Goal: Task Accomplishment & Management: Manage account settings

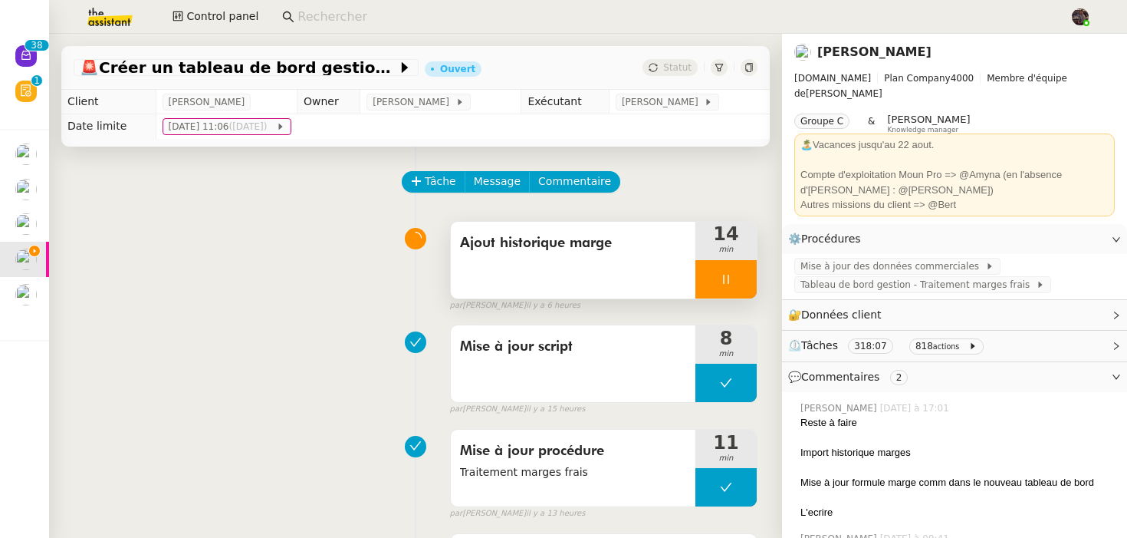
click at [732, 275] on div at bounding box center [726, 279] width 61 height 38
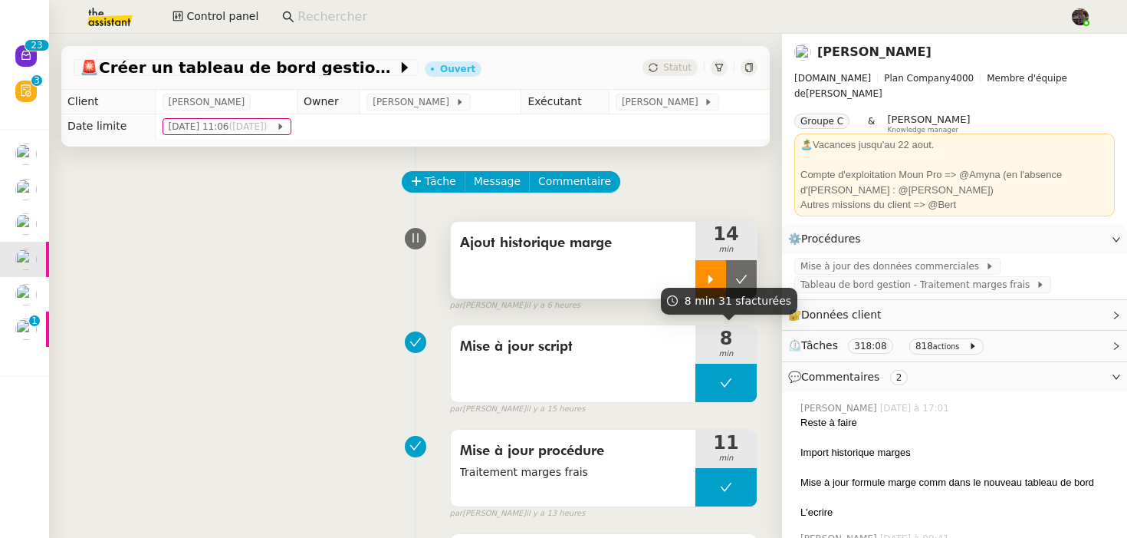
click at [701, 273] on div at bounding box center [711, 279] width 31 height 38
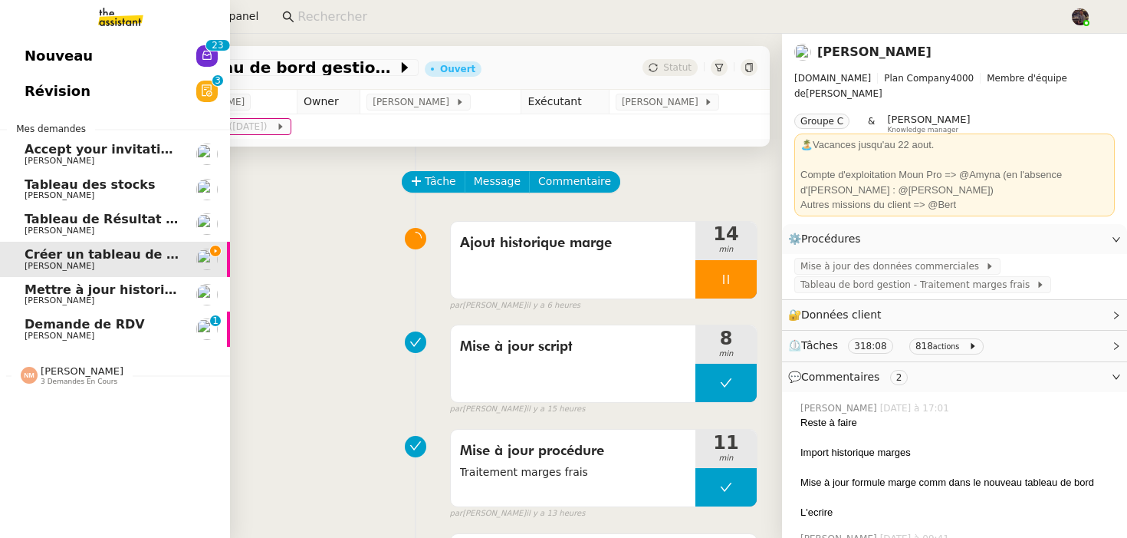
click at [51, 321] on span "Demande de RDV" at bounding box center [85, 324] width 120 height 15
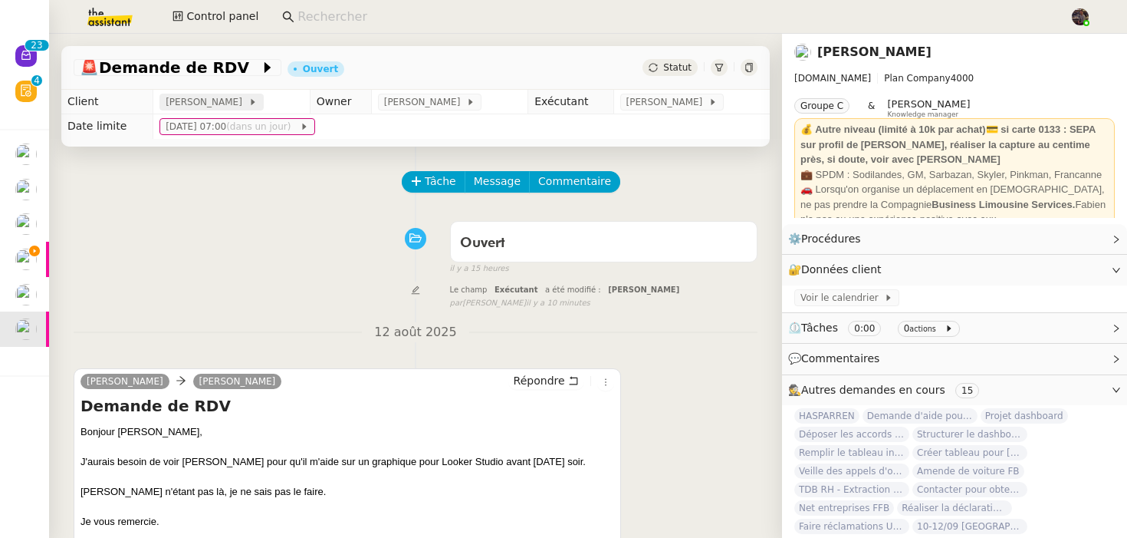
click at [194, 99] on span "[PERSON_NAME]" at bounding box center [207, 101] width 82 height 15
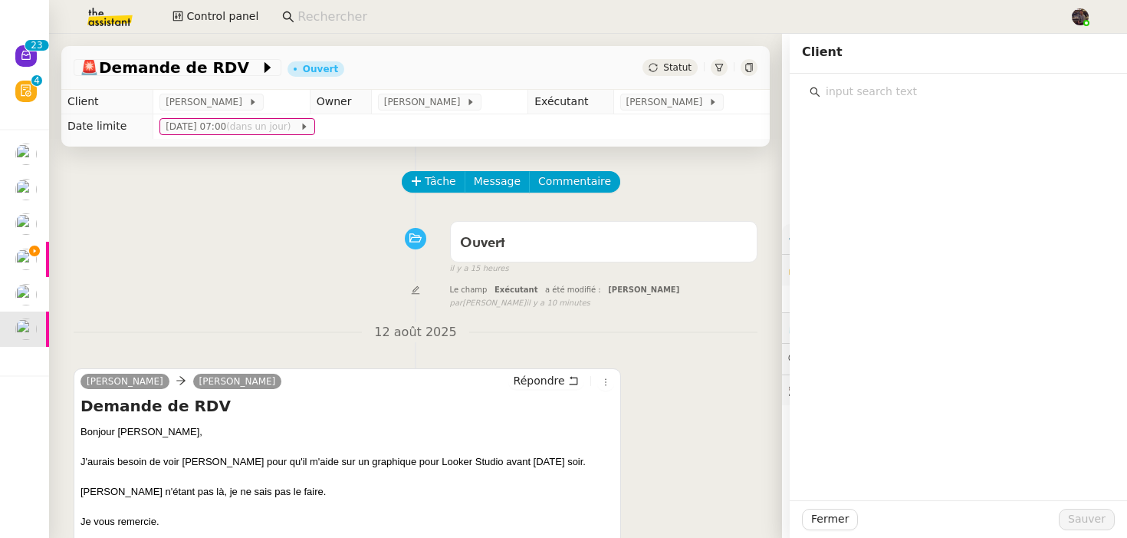
click at [847, 90] on input "text" at bounding box center [964, 91] width 287 height 21
click at [332, 168] on div "Tâche Message Commentaire Veuillez patienter une erreur s'est produite 👌👌👌 mess…" at bounding box center [415, 415] width 733 height 538
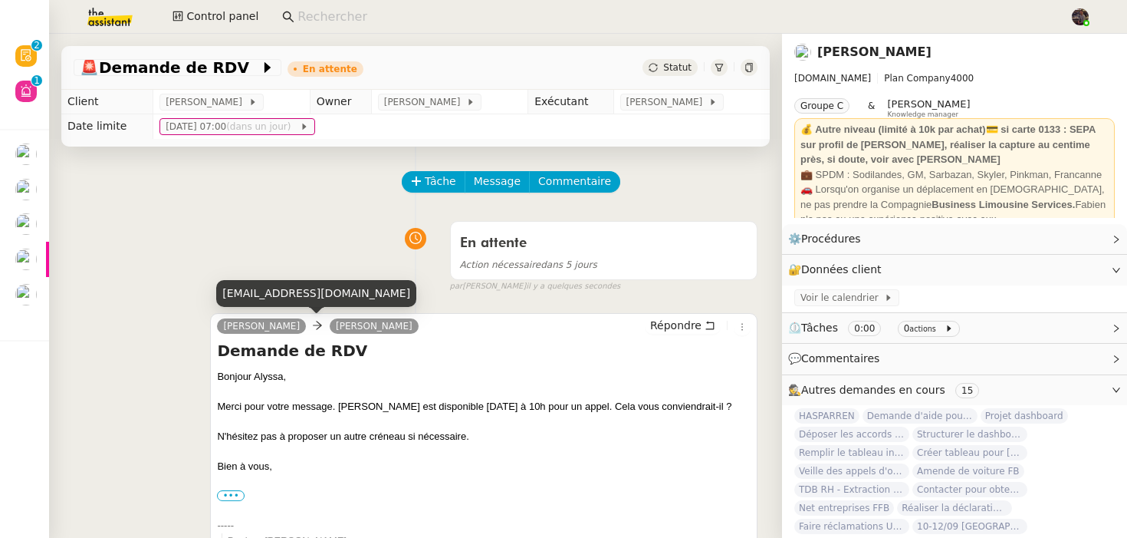
click at [330, 328] on link "[PERSON_NAME]" at bounding box center [374, 326] width 89 height 14
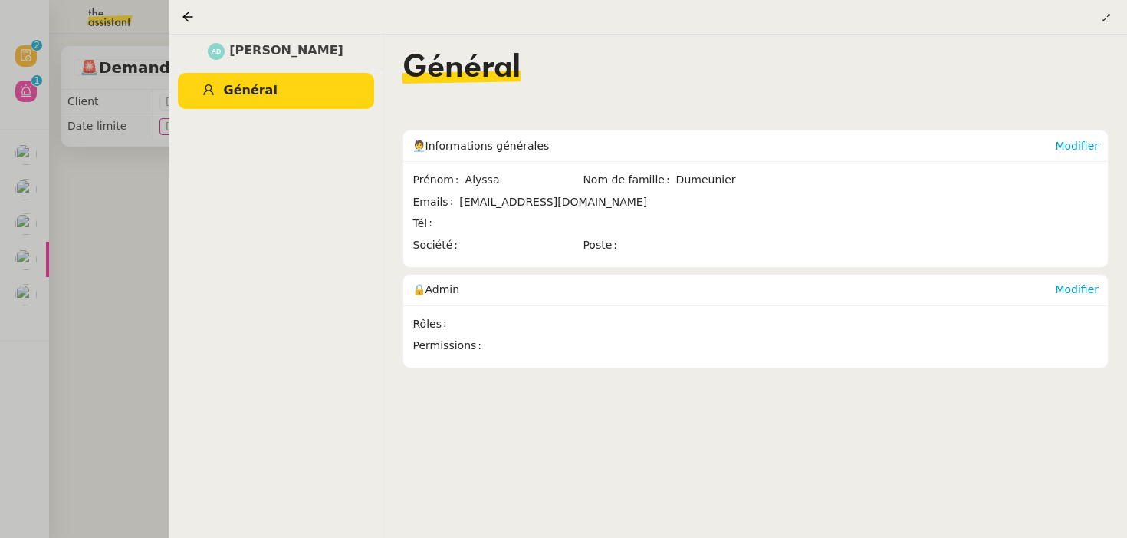
click at [154, 281] on div at bounding box center [563, 269] width 1127 height 538
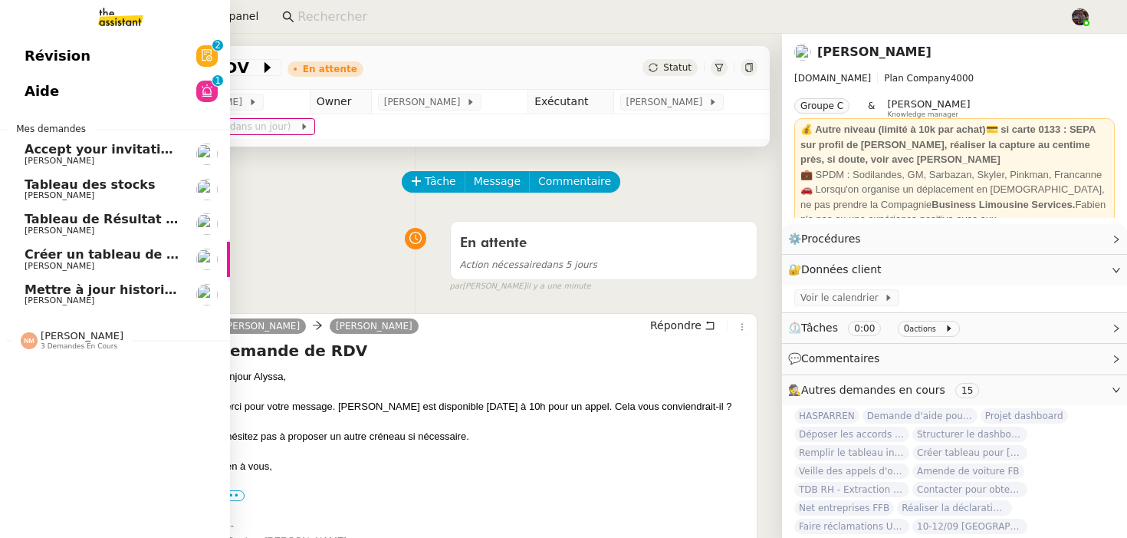
click at [64, 283] on span "Mettre à jour historique Abaco Exercice [DATE] - [DATE]" at bounding box center [218, 289] width 386 height 15
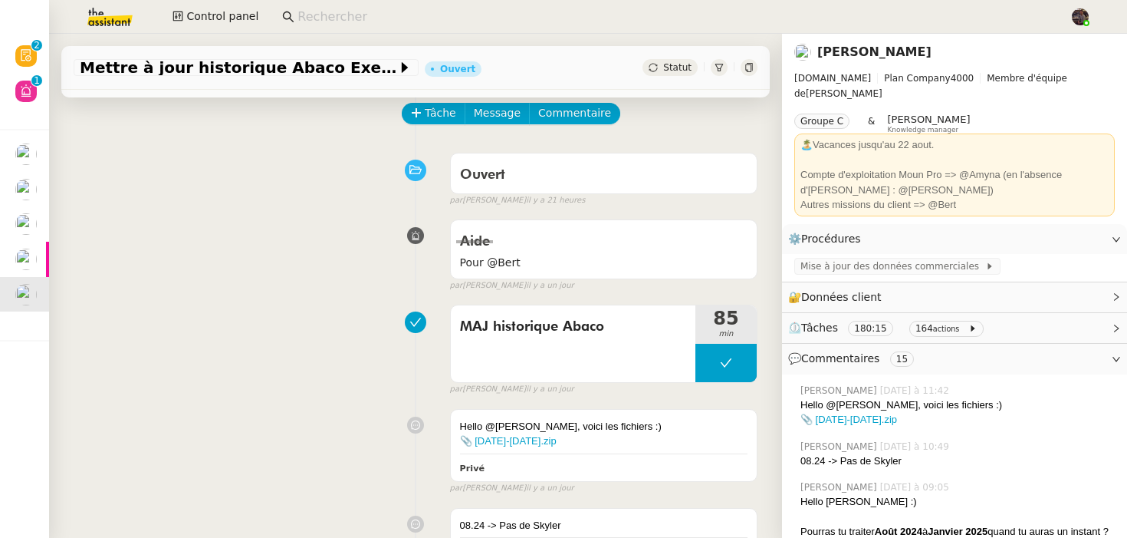
scroll to position [88, 0]
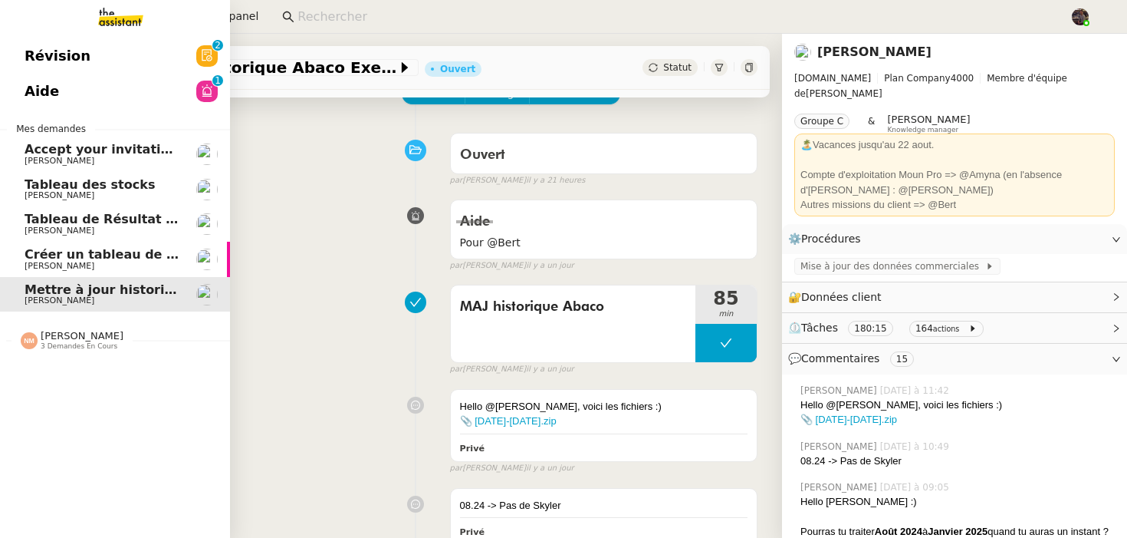
click at [49, 252] on span "Créer un tableau de bord gestion marge PAF" at bounding box center [179, 254] width 308 height 15
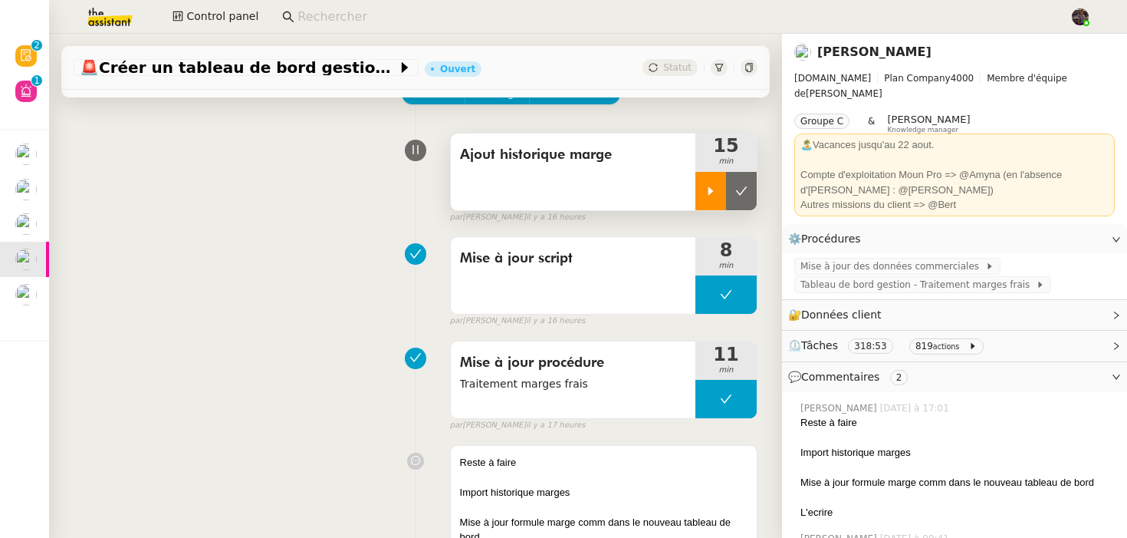
click at [709, 194] on icon at bounding box center [711, 190] width 5 height 8
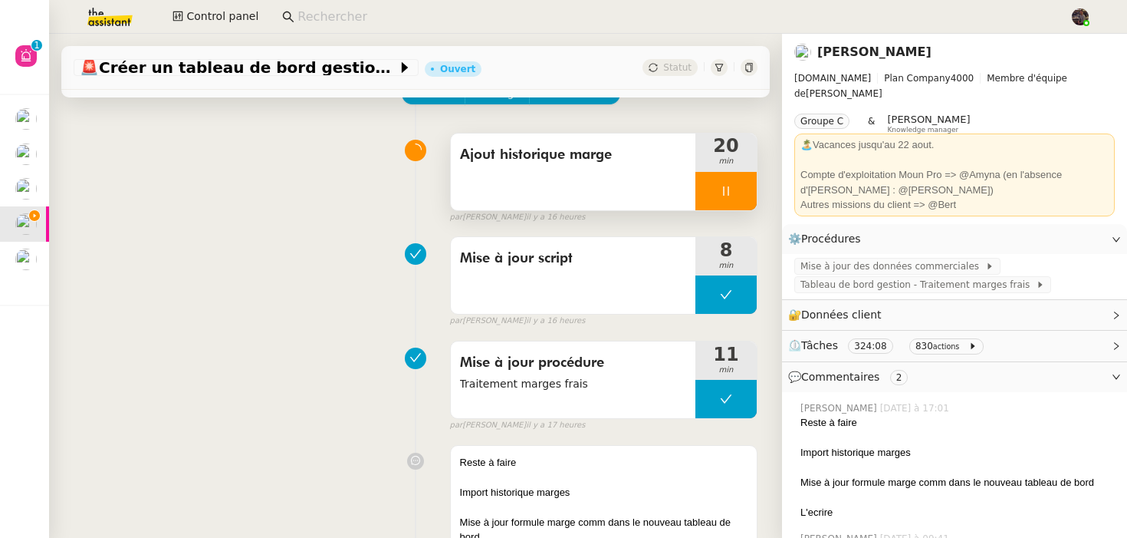
click at [556, 168] on div "Ajout historique marge" at bounding box center [573, 171] width 245 height 77
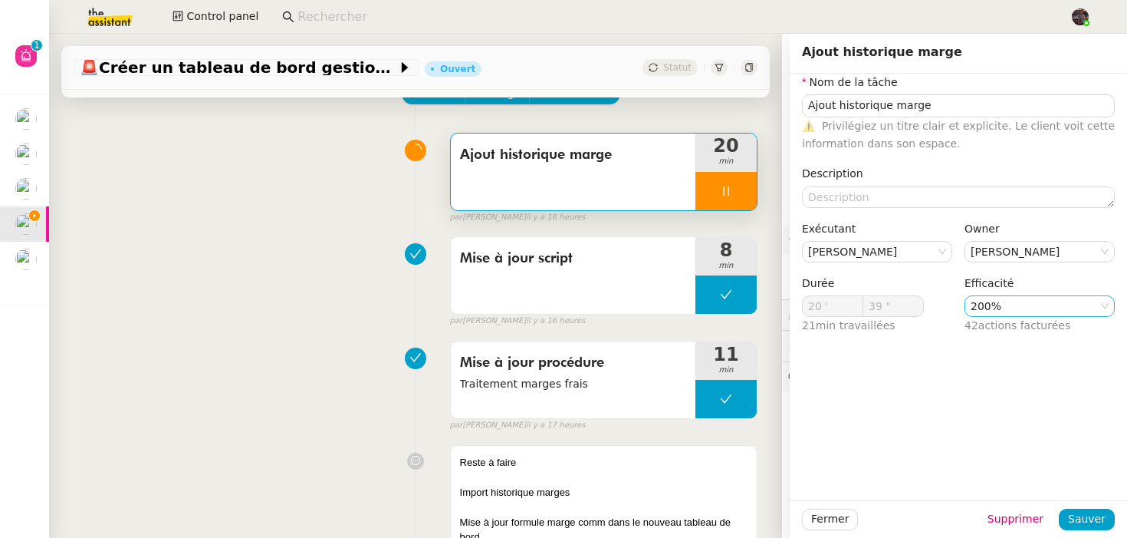
click at [1022, 315] on nz-select-item "200%" at bounding box center [1040, 306] width 138 height 20
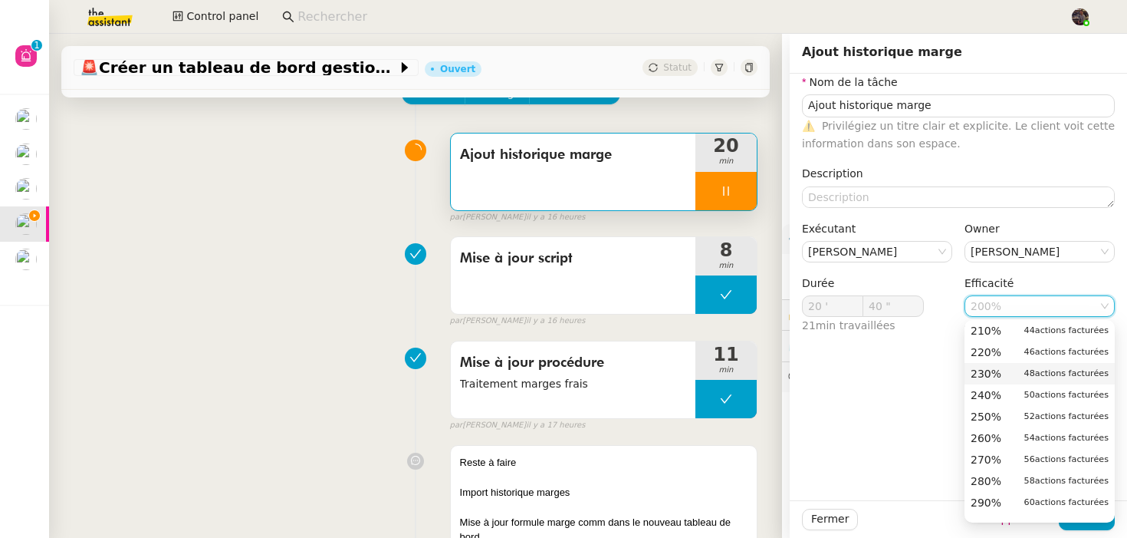
scroll to position [564, 0]
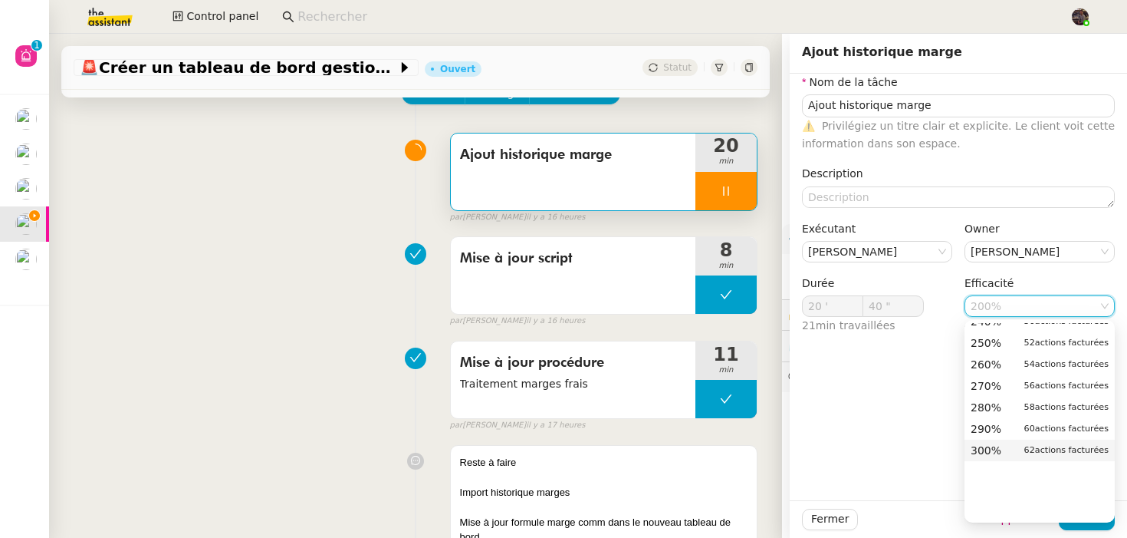
click at [1004, 459] on nz-option-item "300% 62 actions facturées" at bounding box center [1040, 449] width 150 height 21
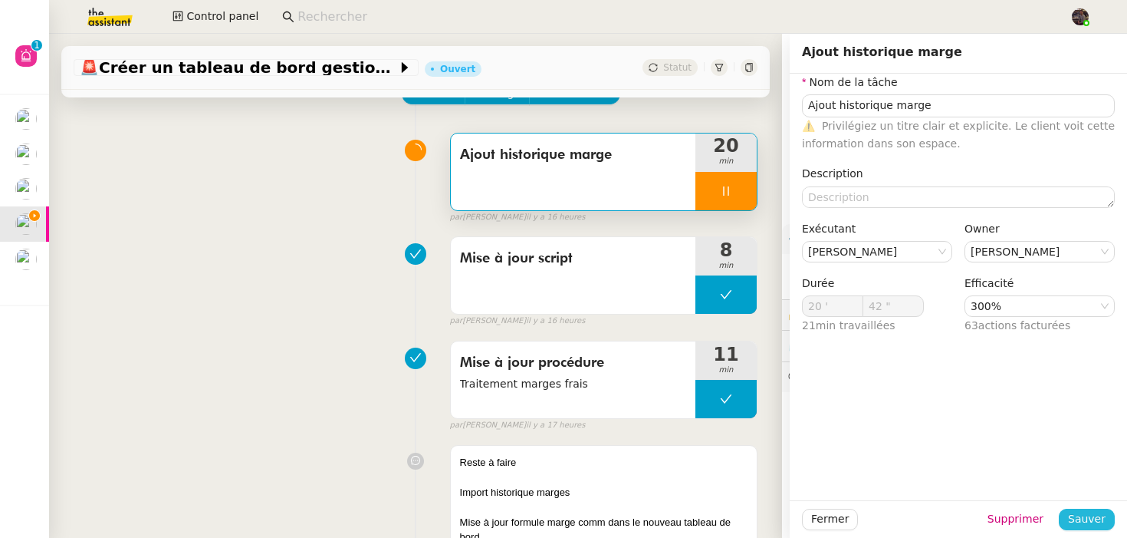
click at [1110, 521] on button "Sauver" at bounding box center [1087, 518] width 56 height 21
type input "43 ""
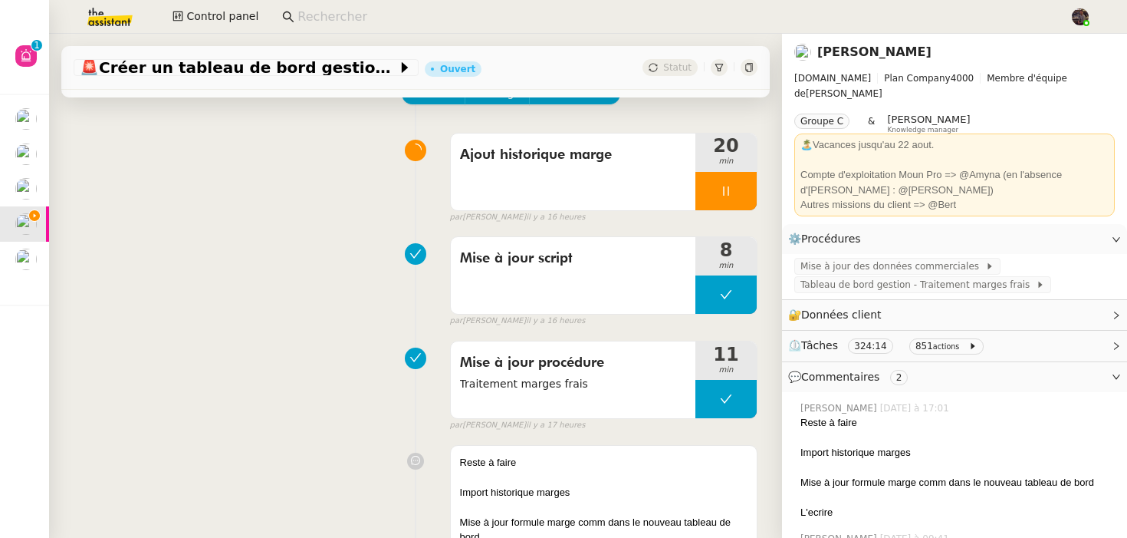
click at [326, 229] on div "Mise à jour script 8 min false par [PERSON_NAME] il y a 16 heures" at bounding box center [416, 278] width 684 height 98
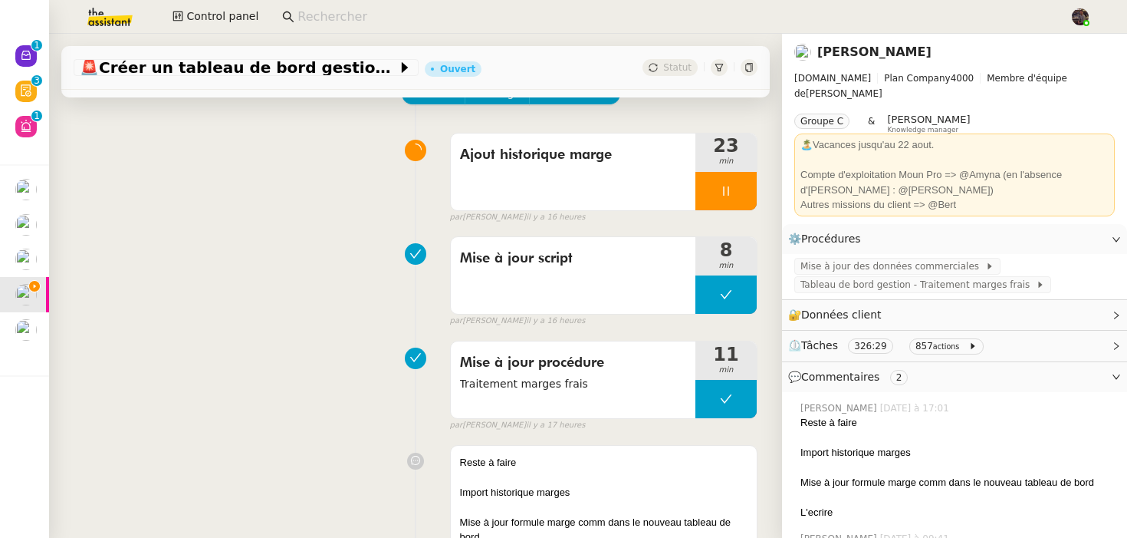
click at [736, 198] on div at bounding box center [726, 191] width 61 height 38
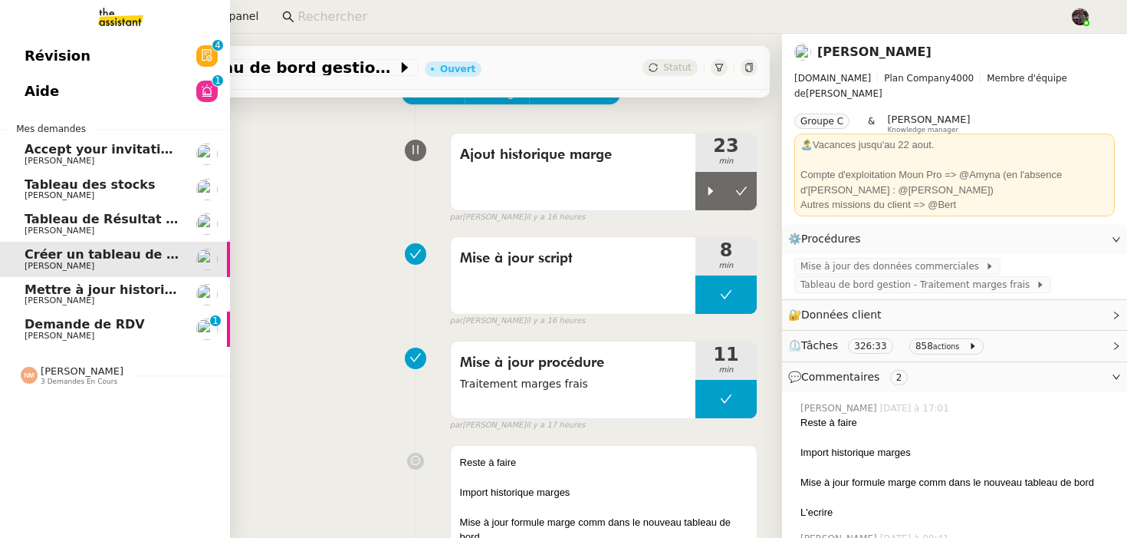
click at [55, 305] on link "Mettre à jour historique Abaco Exercice [DATE] - [DATE] [PERSON_NAME]" at bounding box center [115, 294] width 230 height 35
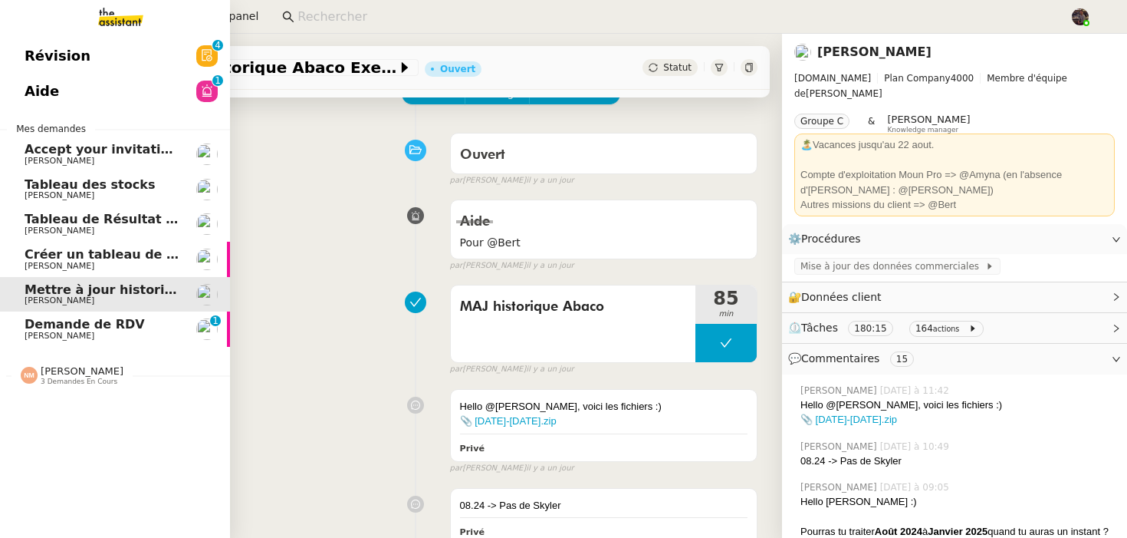
click at [54, 327] on span "Demande de RDV" at bounding box center [85, 324] width 120 height 15
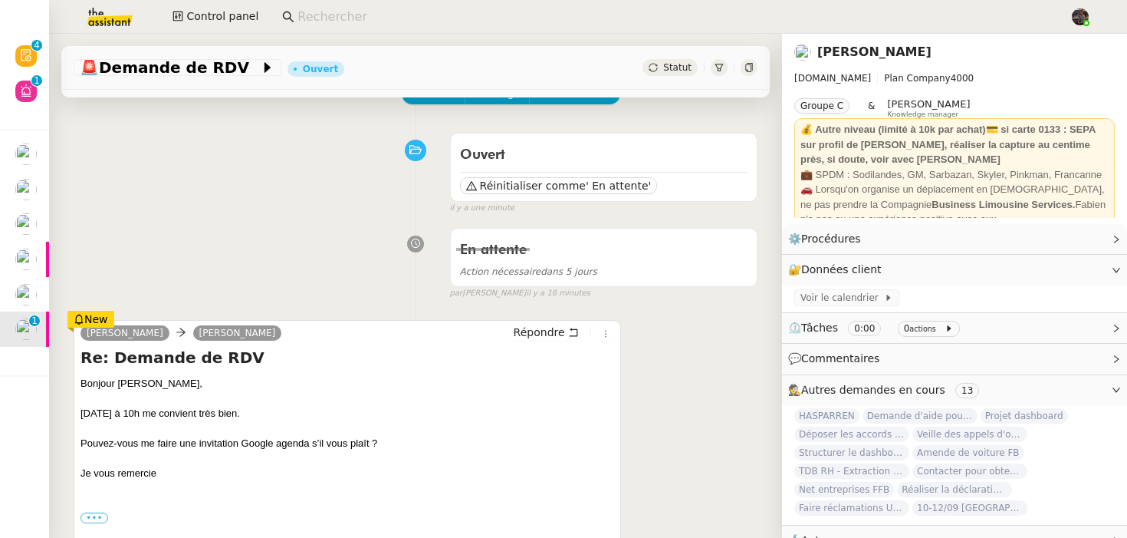
click at [382, 227] on div "En attente Action nécessaire dans 5 jours false par [PERSON_NAME] il y a 16 min…" at bounding box center [416, 260] width 684 height 79
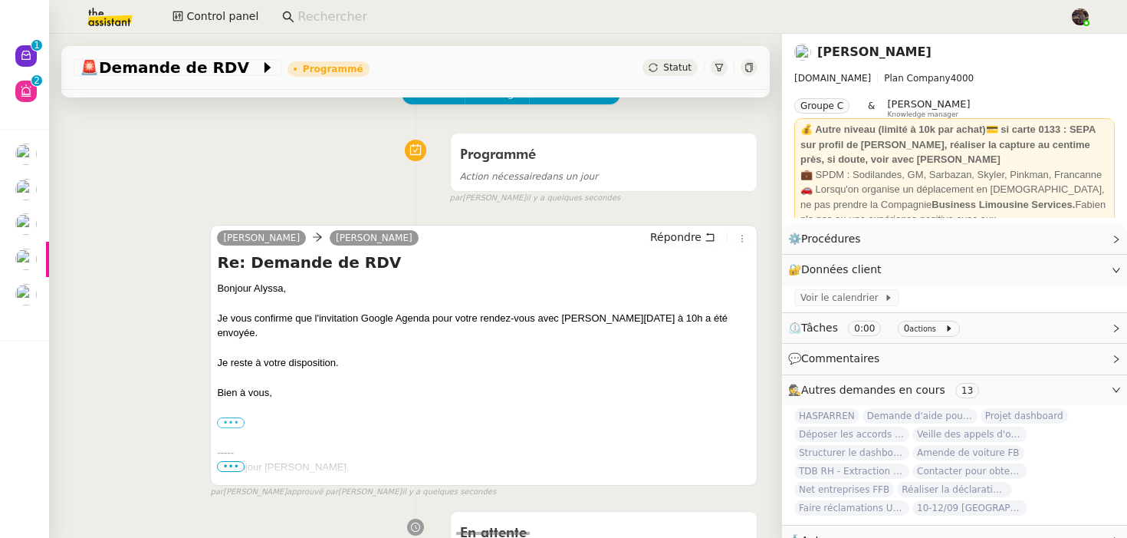
click at [322, 5] on nz-input-group at bounding box center [670, 16] width 792 height 23
click at [324, 15] on input at bounding box center [676, 17] width 757 height 21
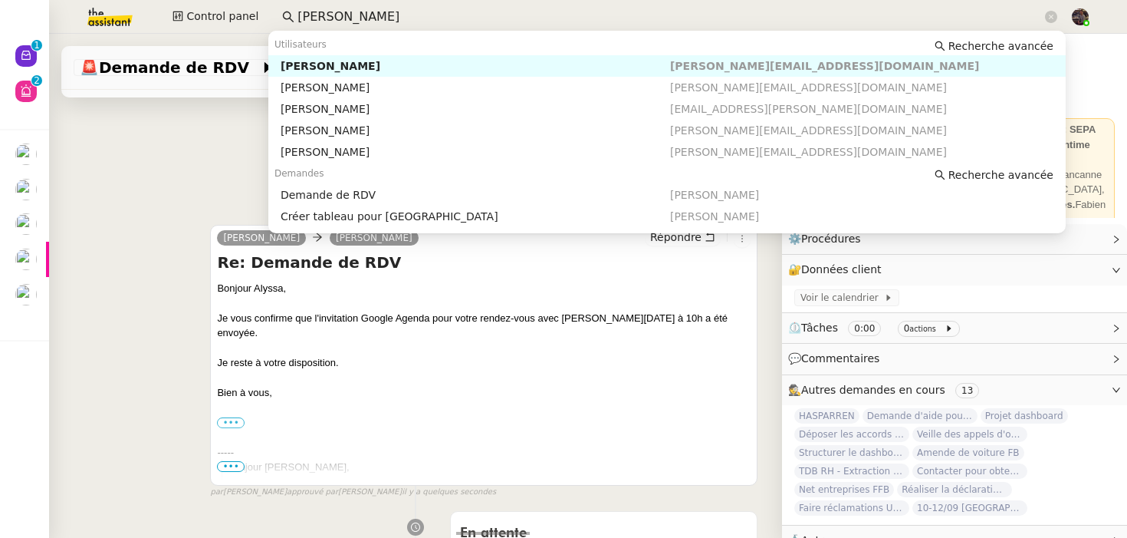
click at [324, 68] on div "[PERSON_NAME]" at bounding box center [476, 66] width 390 height 14
type input "[PERSON_NAME]"
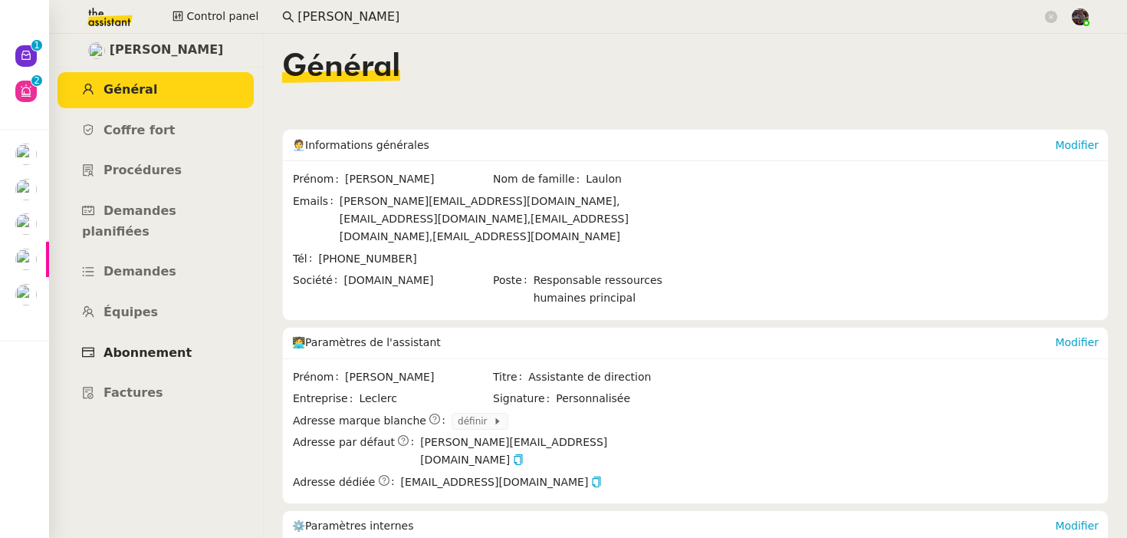
click at [166, 345] on span "Abonnement" at bounding box center [148, 352] width 88 height 15
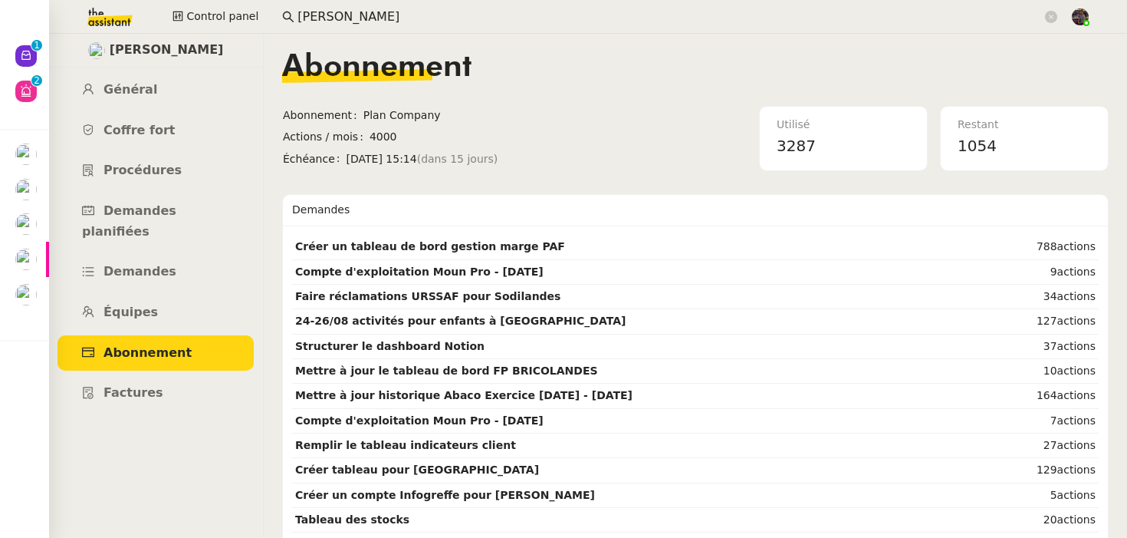
click at [551, 106] on td "Abonnement Plan Company" at bounding box center [478, 116] width 393 height 21
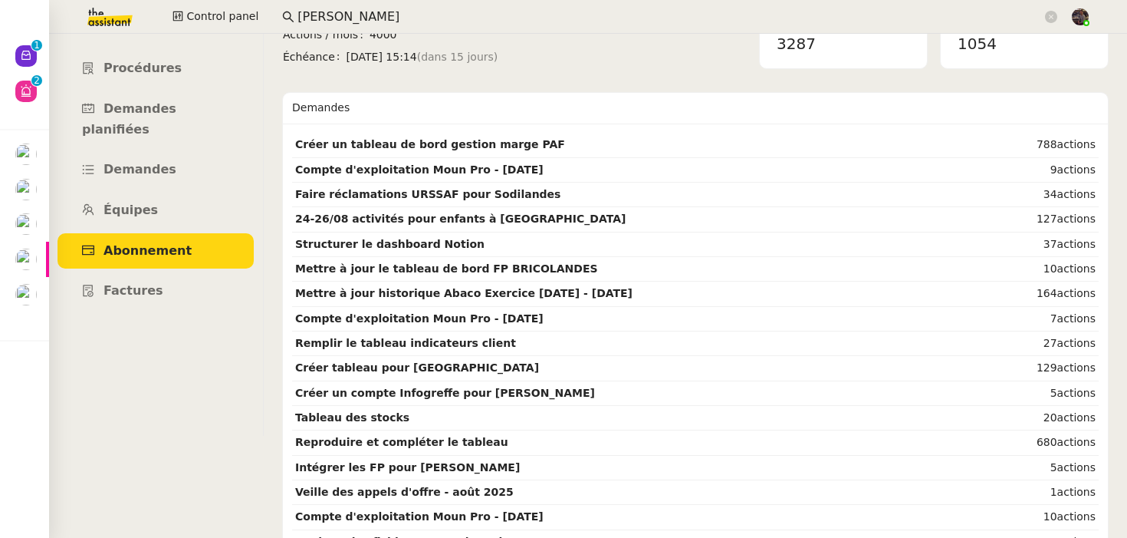
scroll to position [100, 0]
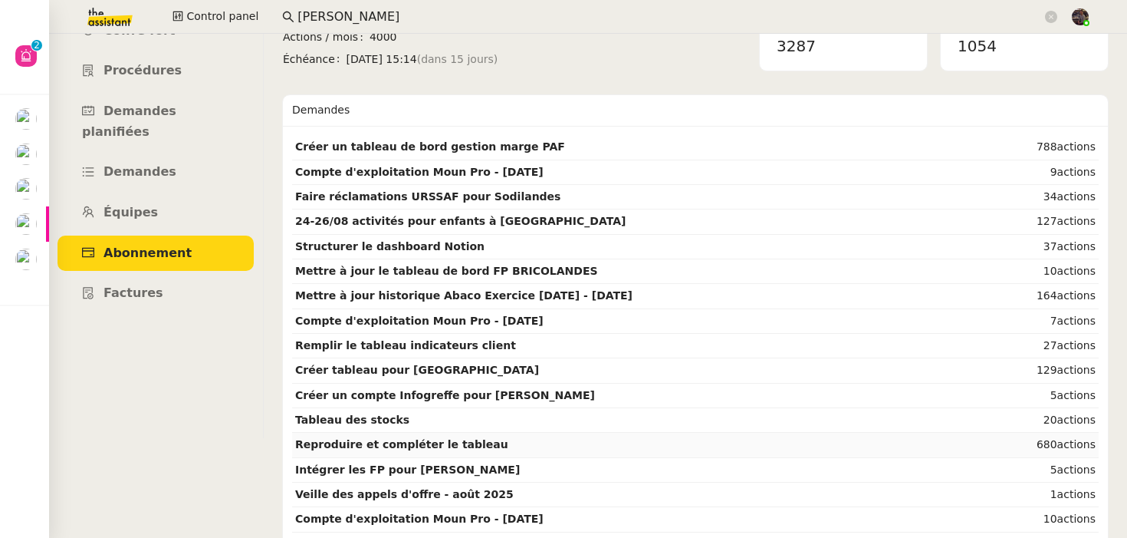
click at [502, 437] on td "Reproduire et compléter le tableau" at bounding box center [640, 445] width 696 height 25
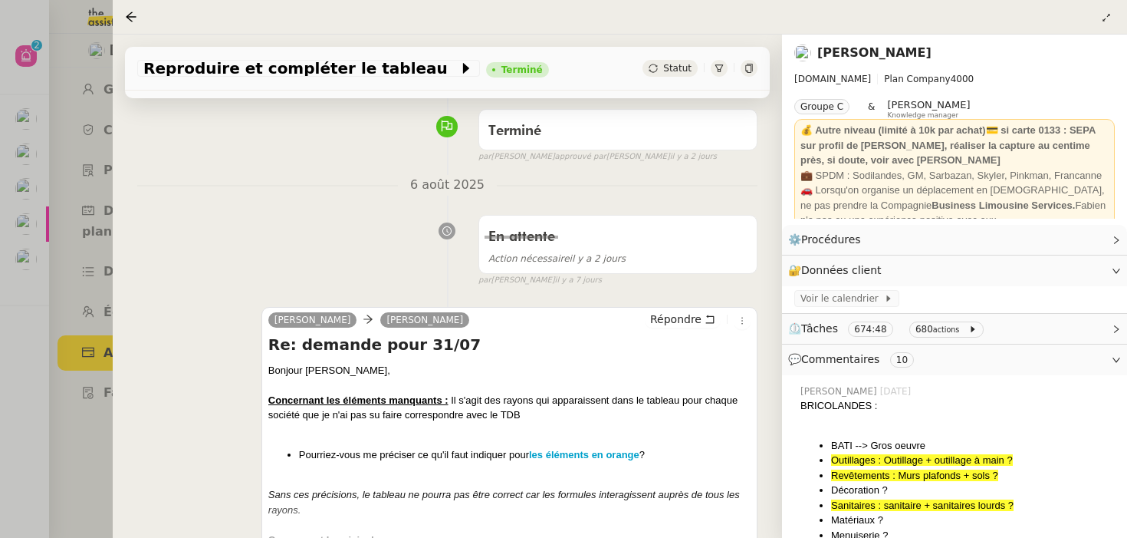
scroll to position [87, 0]
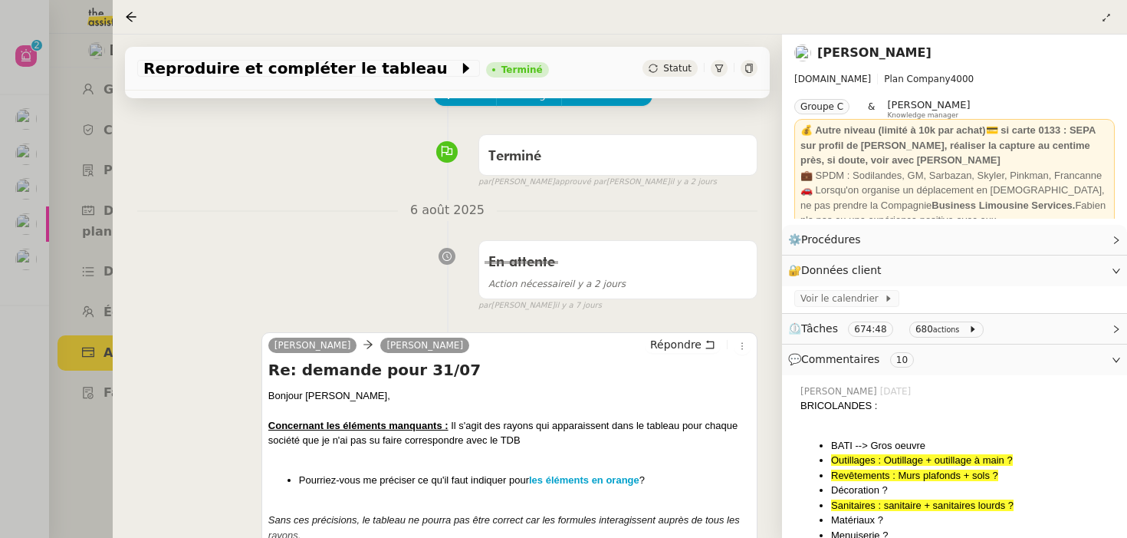
click at [183, 222] on div "[DATE] En attente Action nécessaire [DATE] false par [PERSON_NAME] [DATE] 👌👌👌 m…" at bounding box center [447, 256] width 620 height 112
click at [101, 281] on div at bounding box center [563, 269] width 1127 height 538
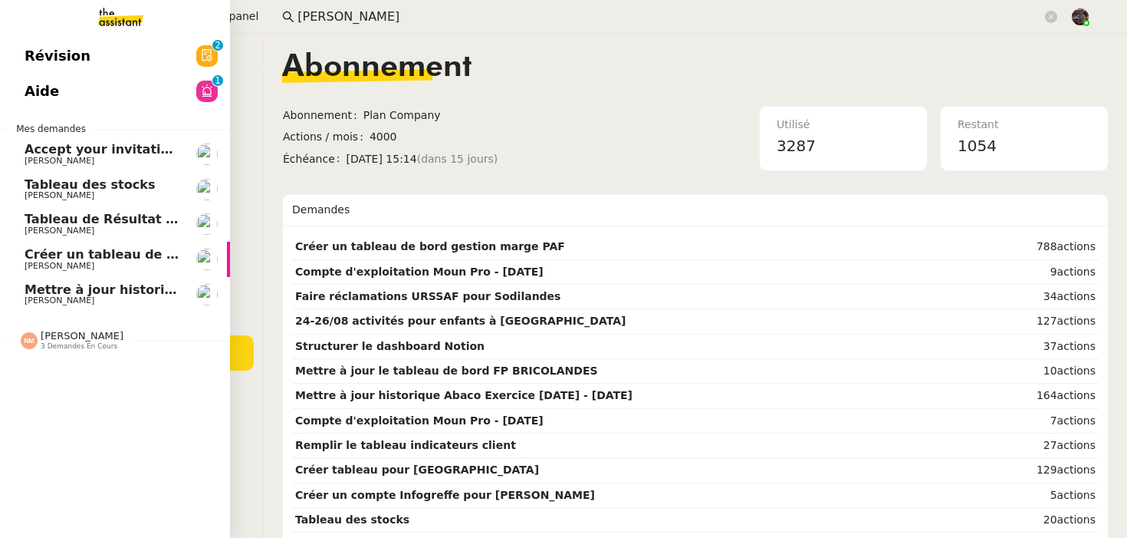
click at [32, 300] on span "[PERSON_NAME]" at bounding box center [60, 300] width 70 height 10
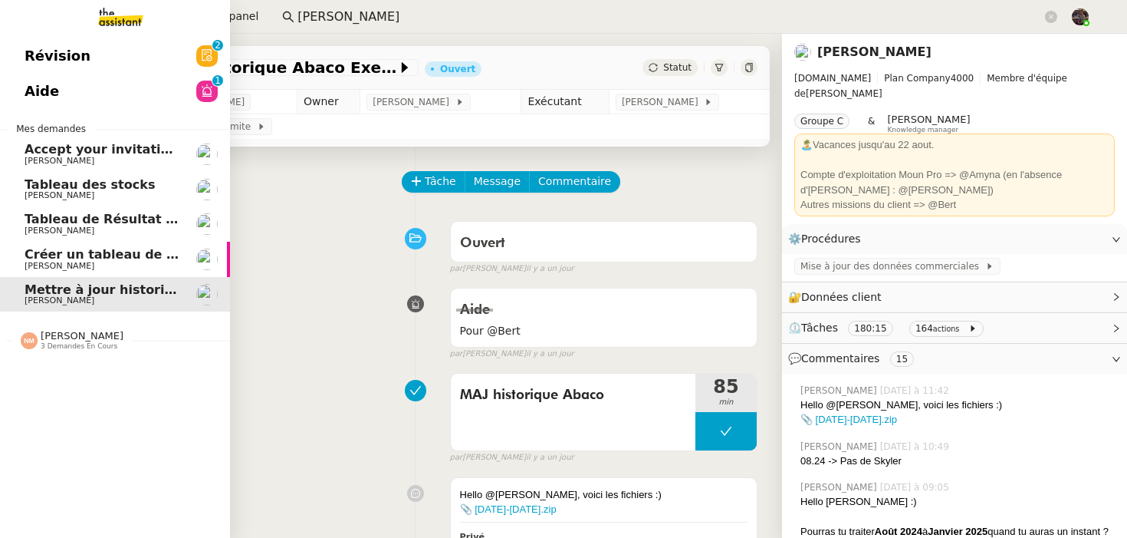
click at [94, 262] on span "[PERSON_NAME]" at bounding box center [102, 266] width 155 height 9
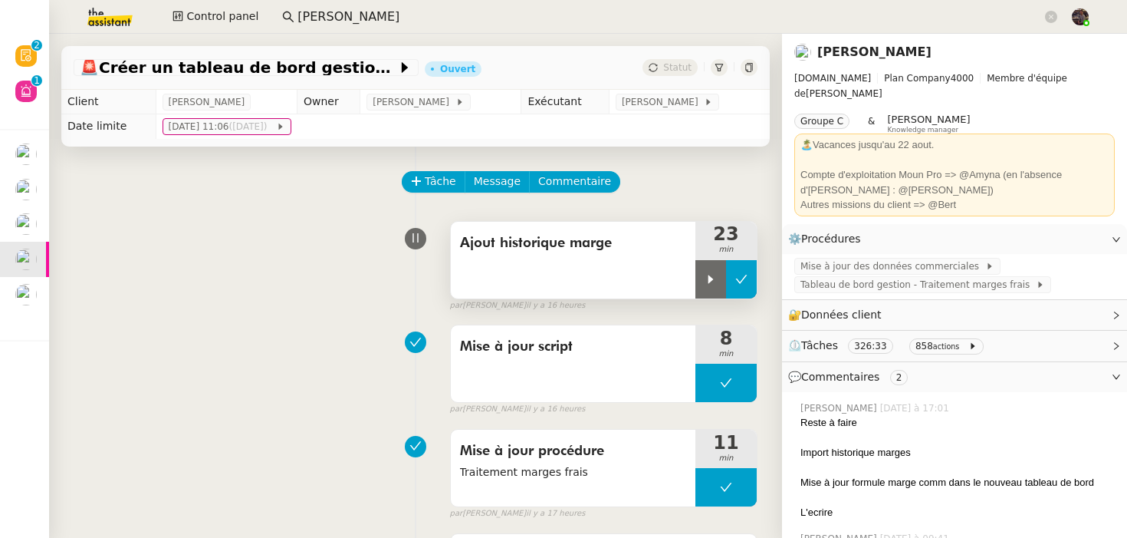
click at [751, 281] on button at bounding box center [741, 279] width 31 height 38
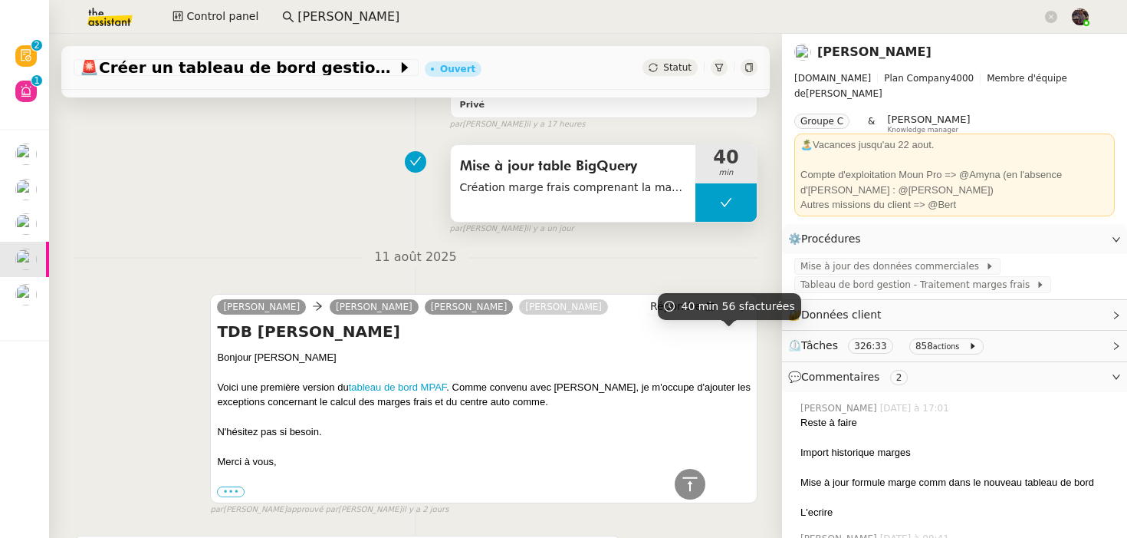
scroll to position [585, 0]
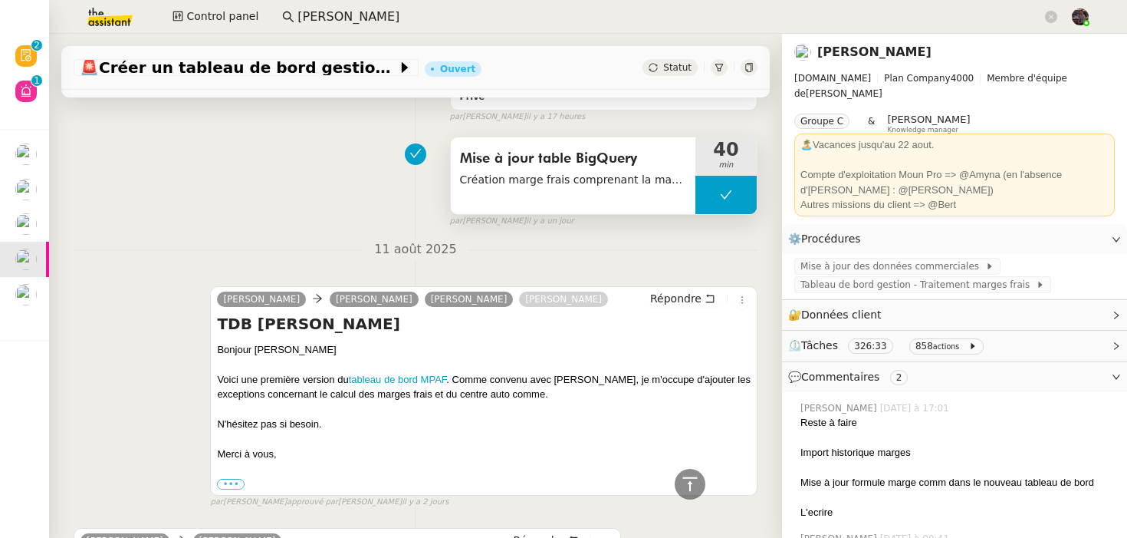
click at [724, 198] on icon at bounding box center [727, 194] width 12 height 8
click at [717, 198] on div at bounding box center [711, 195] width 31 height 38
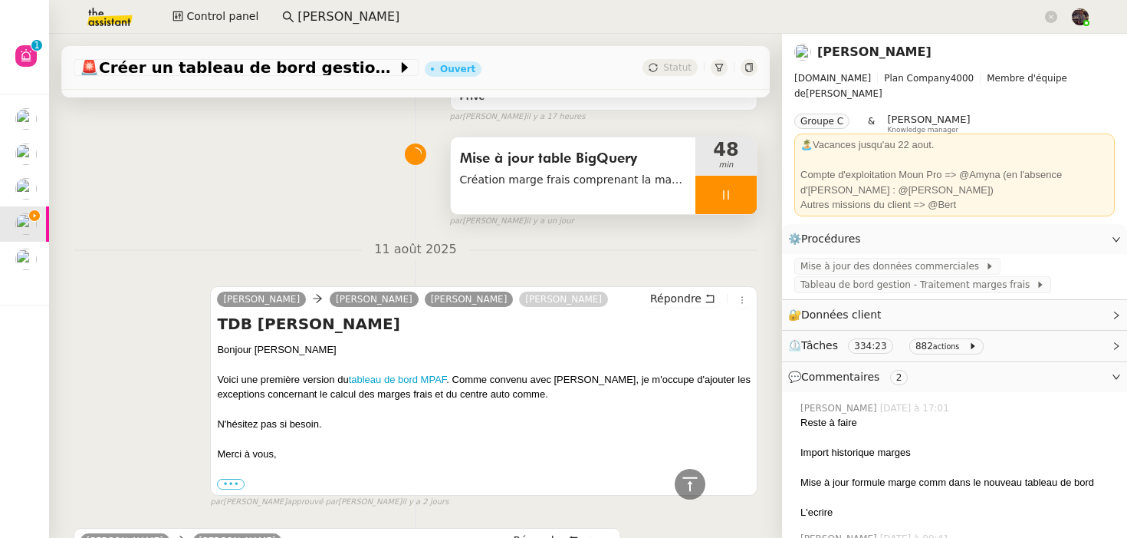
click at [640, 188] on span "Création marge frais comprenant la marge brute et la marge commerciale" at bounding box center [573, 180] width 226 height 18
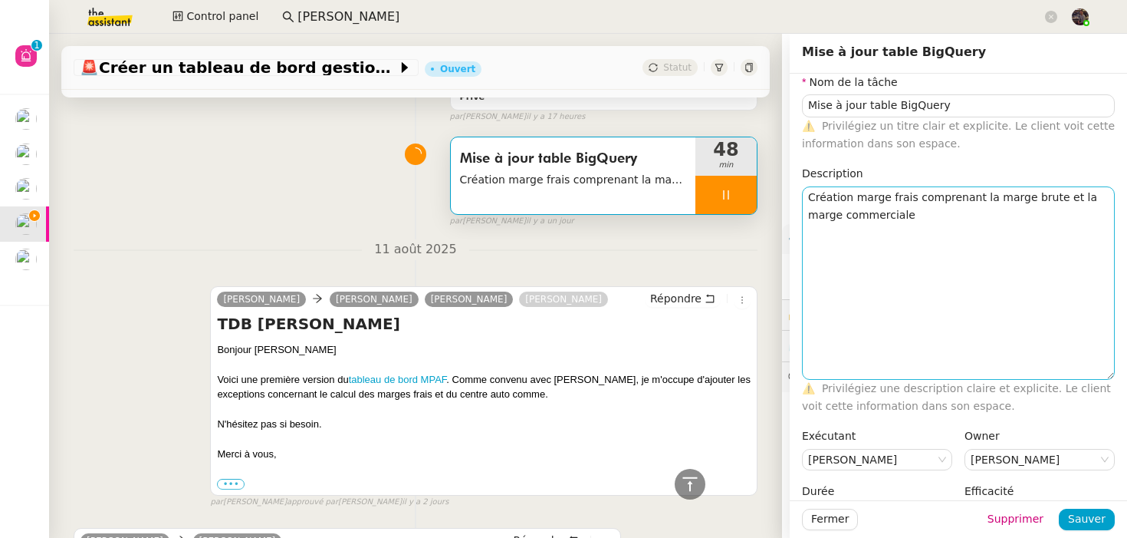
drag, startPoint x: 1110, startPoint y: 204, endPoint x: 1075, endPoint y: 373, distance: 173.0
click at [1075, 373] on textarea "Création marge frais comprenant la marge brute et la marge commerciale" at bounding box center [958, 282] width 313 height 193
click at [963, 245] on textarea "Création marge frais comprenant la marge brute et la marge commerciale" at bounding box center [958, 281] width 313 height 191
type input "52 ""
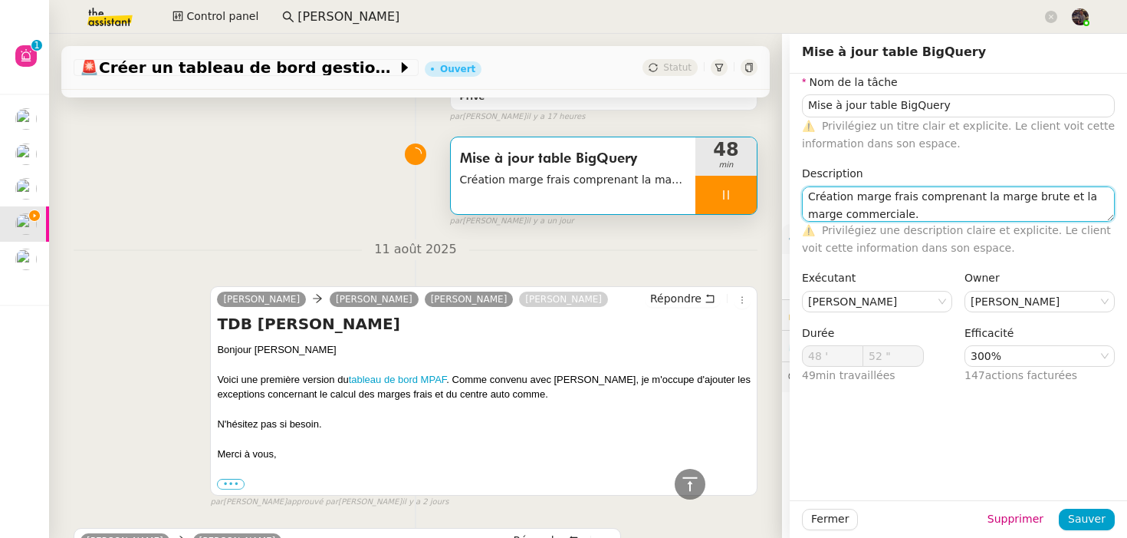
type textarea "Création marge frais comprenant la marge brute et la marge commerciale. M"
type input "53 ""
type textarea "Création marge frais comprenant la marge brute et la marge commerciale. Mise"
type input "54 ""
type textarea "Création marge frais comprenant la marge brute et la marge commerciale. Ac"
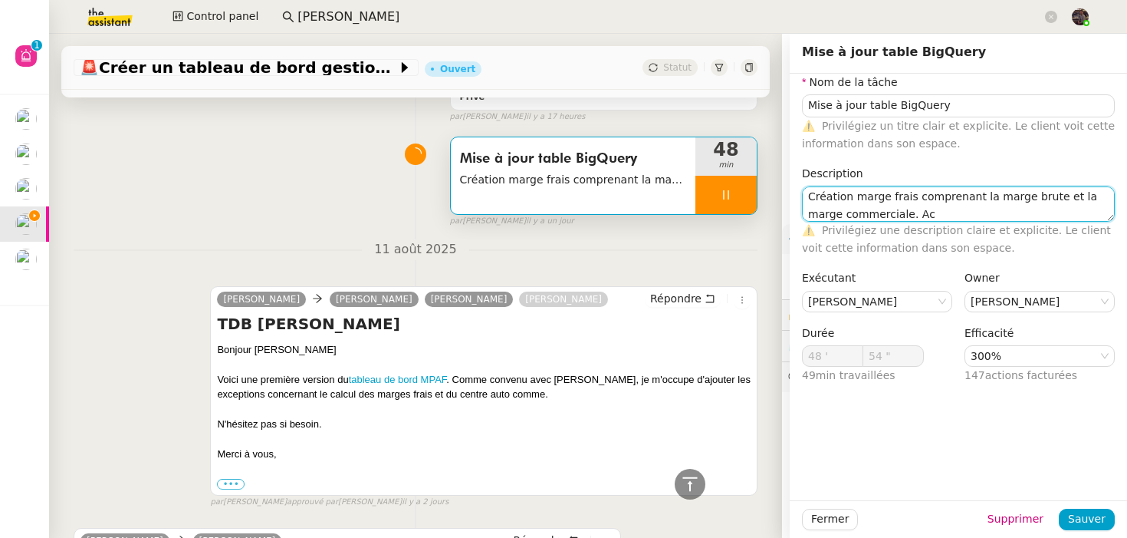
type input "55 ""
type textarea "Création marge frais comprenant la marge brute et la marge commerciale. Actuali…"
type input "56 ""
type textarea "Création marge frais comprenant la marge brute et la marge commerciale. Actuali…"
type input "57 ""
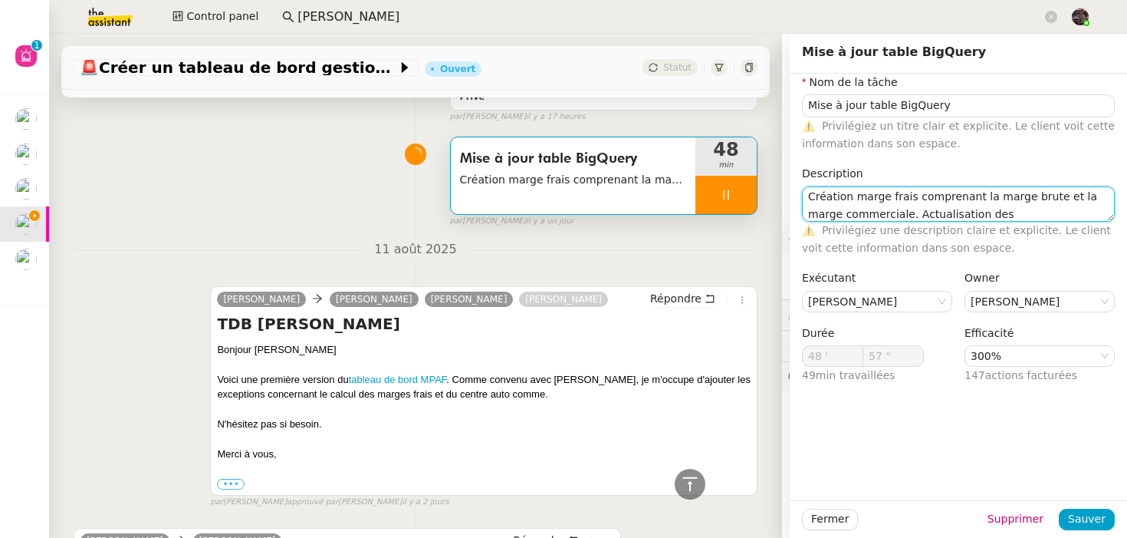
type textarea "Création marge frais comprenant la marge brute et la marge commerciale. Actuali…"
type input "58 ""
type textarea "Création marge frais comprenant la marge brute et la marge commerciale. Actuali…"
type input "59 ""
type textarea "Création marge frais comprenant la marge brute et la marge commerciale. Actuali…"
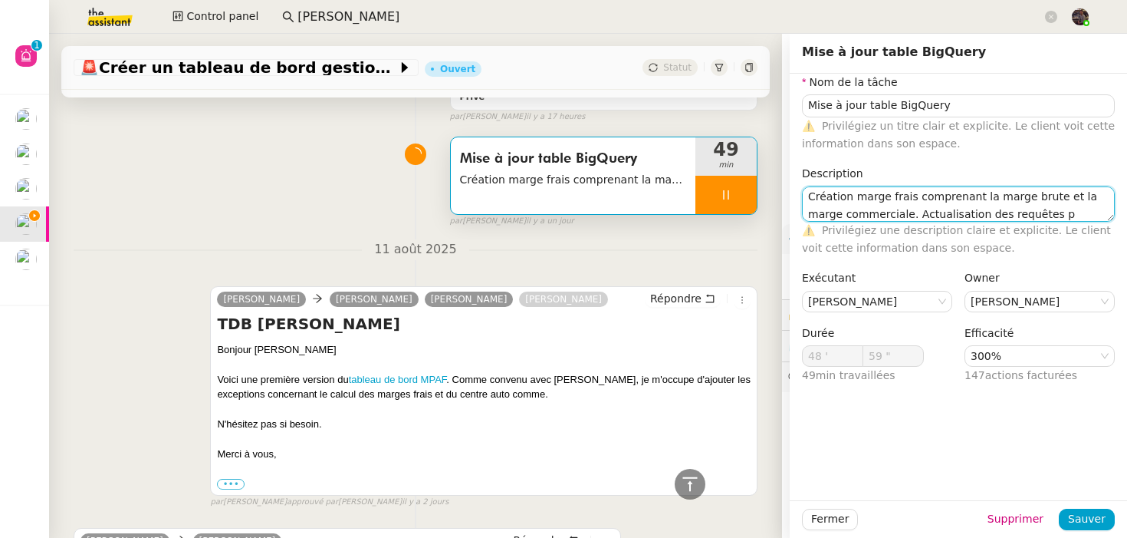
type input "49 '"
type input "0 ""
type textarea "Création marge frais comprenant la marge brute et la marge commerciale. Actuali…"
type input "1 ""
type textarea "Création marge frais comprenant la marge brute et la marge commerciale. Actuali…"
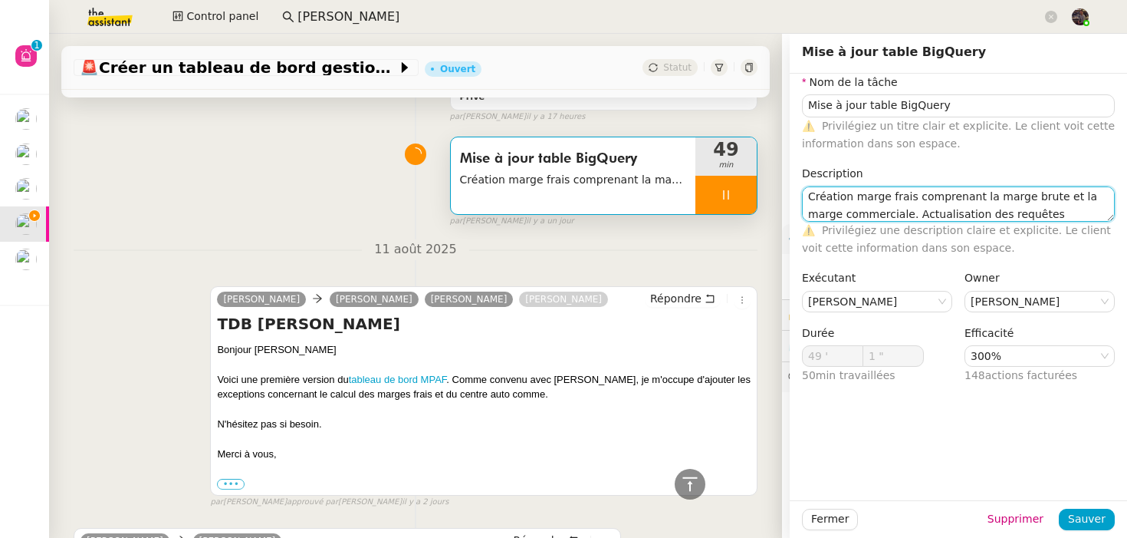
type input "2 ""
type textarea "Création marge frais comprenant la marge brute et la marge commerciale. Actuali…"
type input "3 ""
type textarea "Création marge frais comprenant la marge brute et la marge commerciale. Actuali…"
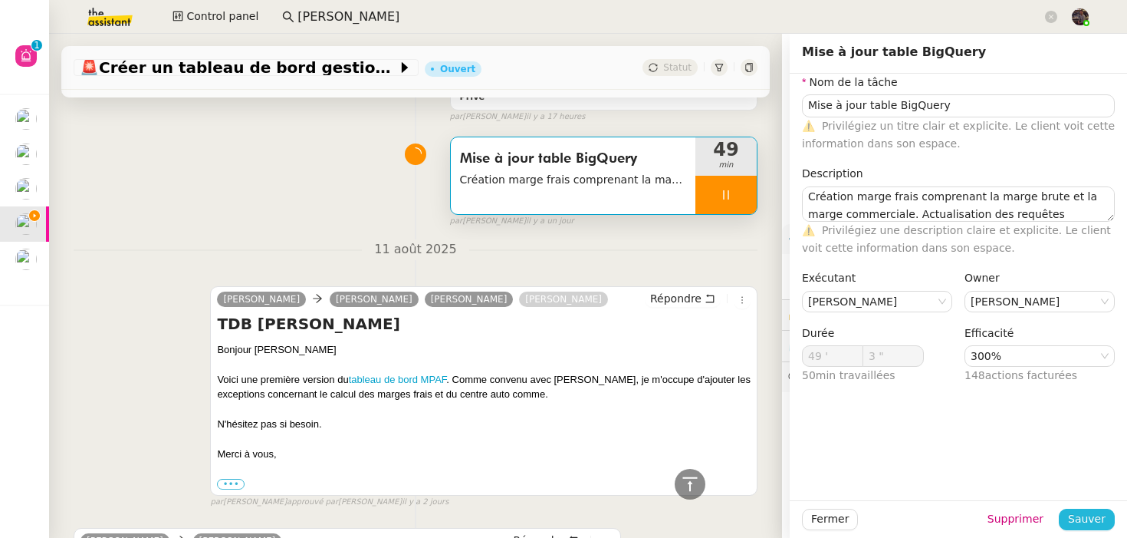
click at [1097, 522] on span "Sauver" at bounding box center [1087, 519] width 38 height 18
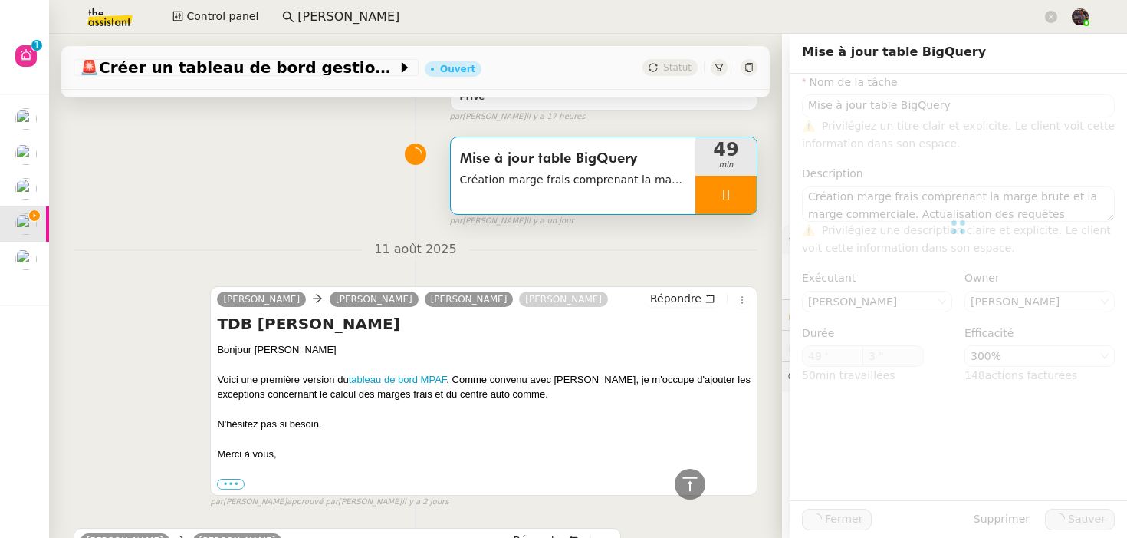
type input "4 ""
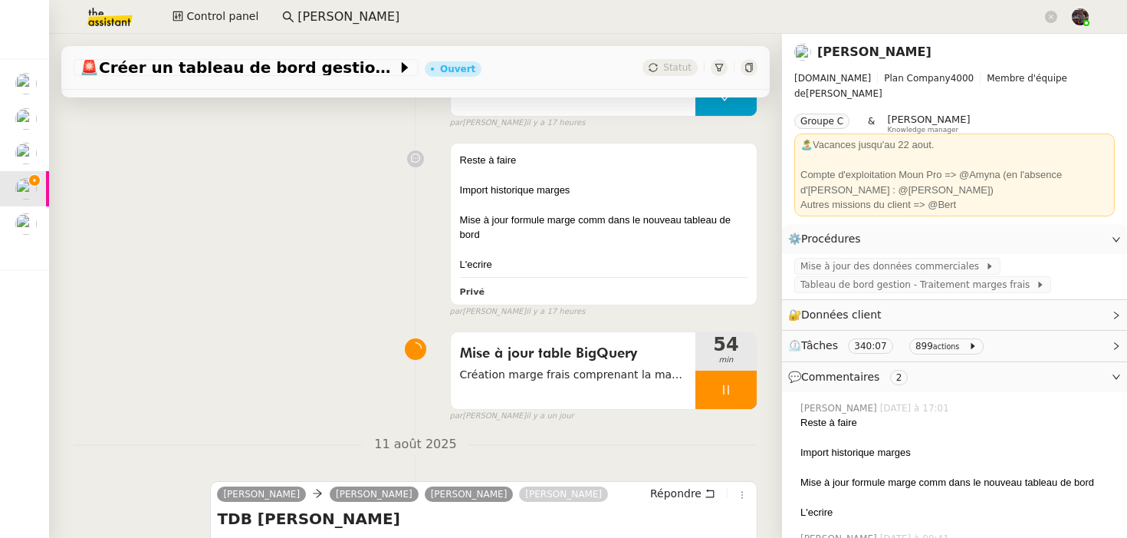
scroll to position [383, 0]
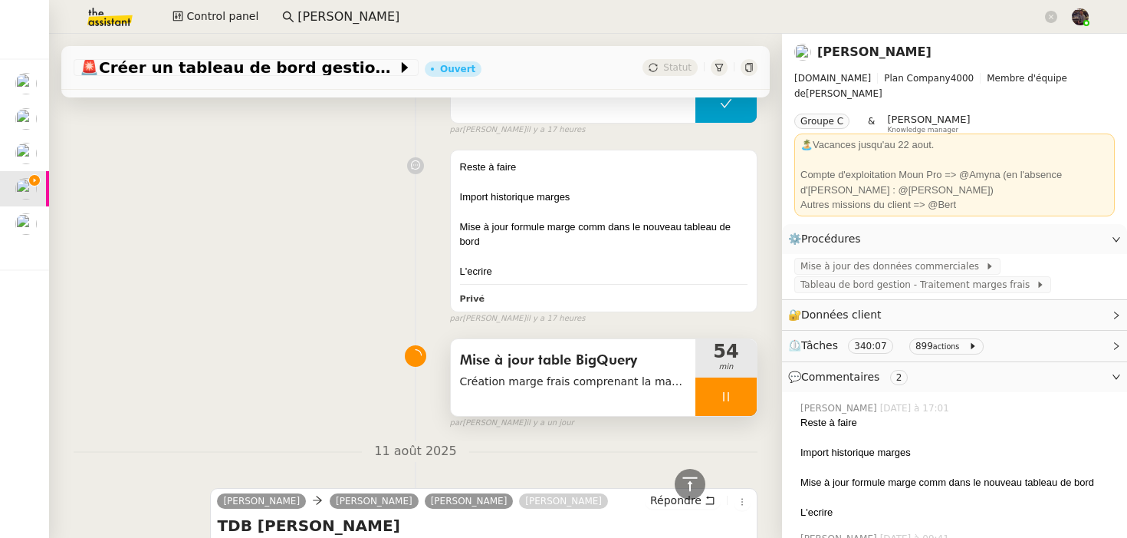
click at [730, 399] on icon at bounding box center [726, 396] width 12 height 12
click at [735, 397] on icon at bounding box center [741, 396] width 12 height 12
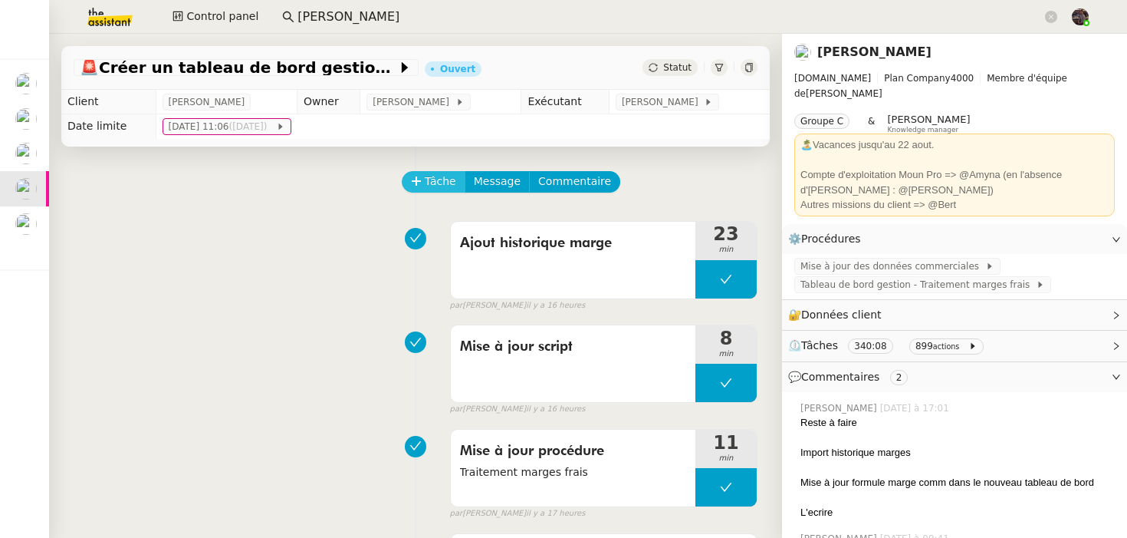
click at [433, 171] on button "Tâche" at bounding box center [434, 181] width 64 height 21
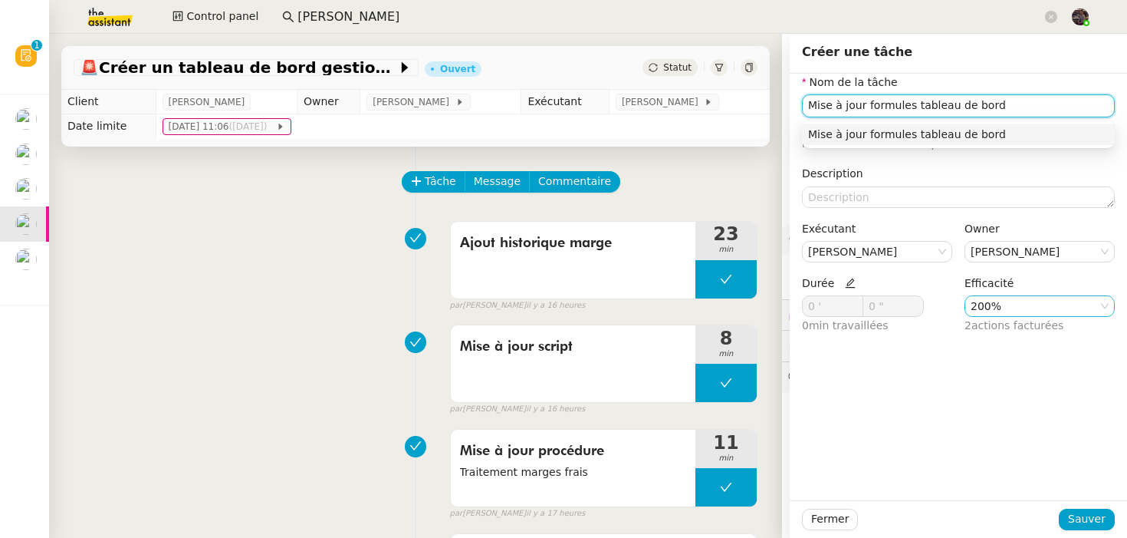
type input "Mise à jour formules tableau de bord"
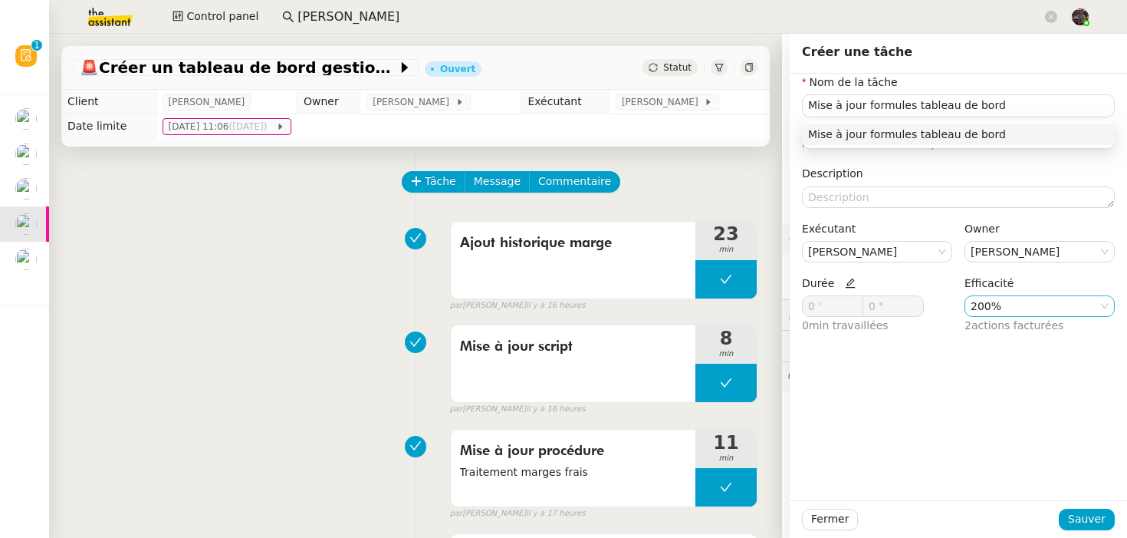
click at [988, 306] on nz-select-item "200%" at bounding box center [1040, 306] width 138 height 20
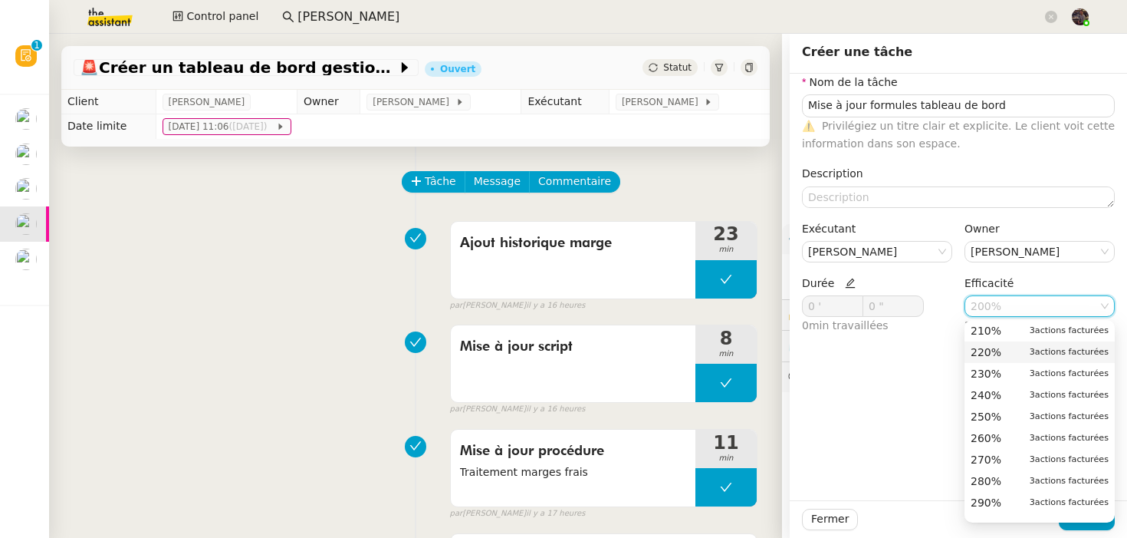
scroll to position [564, 0]
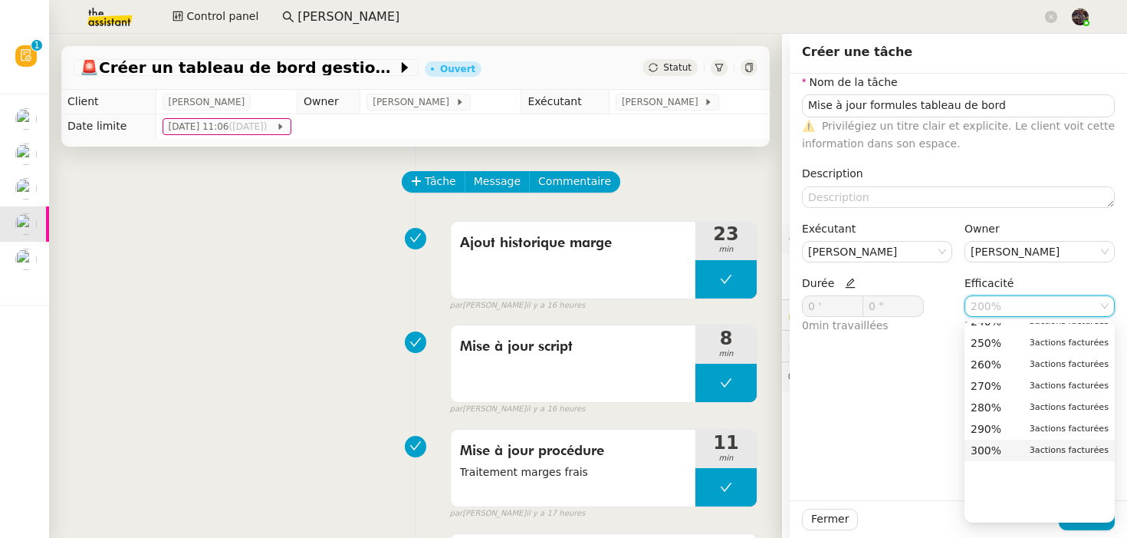
click at [982, 449] on span "300%" at bounding box center [986, 450] width 31 height 14
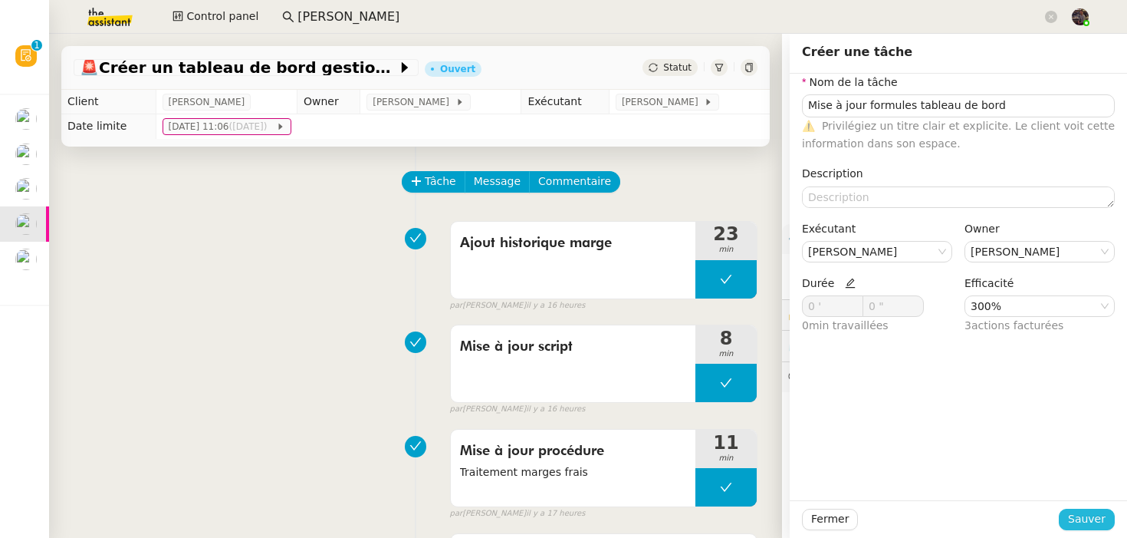
click at [1078, 517] on span "Sauver" at bounding box center [1087, 519] width 38 height 18
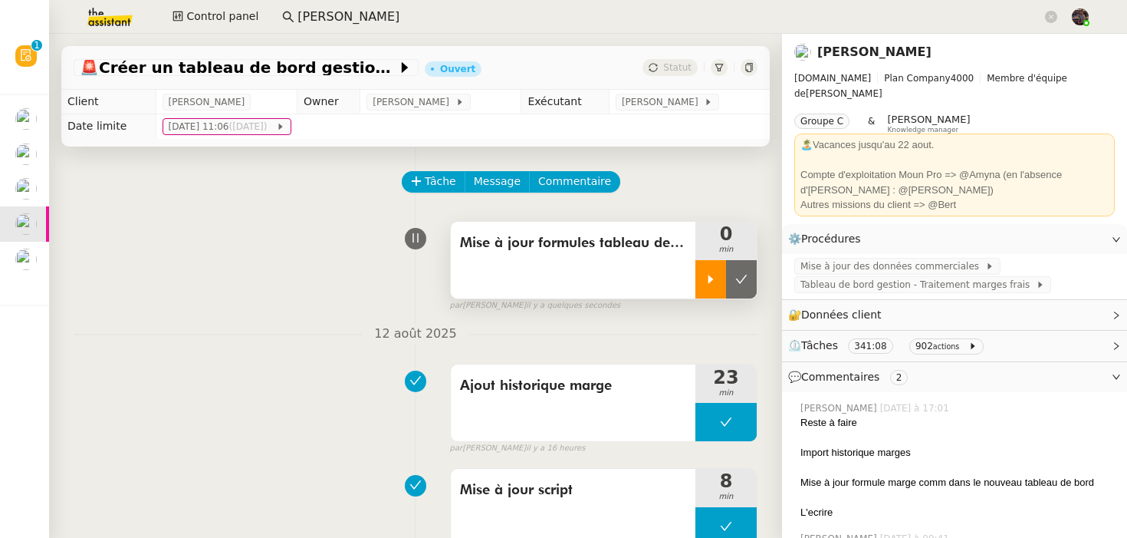
click at [708, 282] on icon at bounding box center [711, 279] width 12 height 12
click at [259, 288] on div "Mise à jour formules tableau de bord 0 min false par [PERSON_NAME] il y a quelq…" at bounding box center [416, 263] width 684 height 98
click at [273, 222] on div "Mise à jour formules tableau de bord 1 min false par [PERSON_NAME] il y a quelq…" at bounding box center [416, 263] width 684 height 98
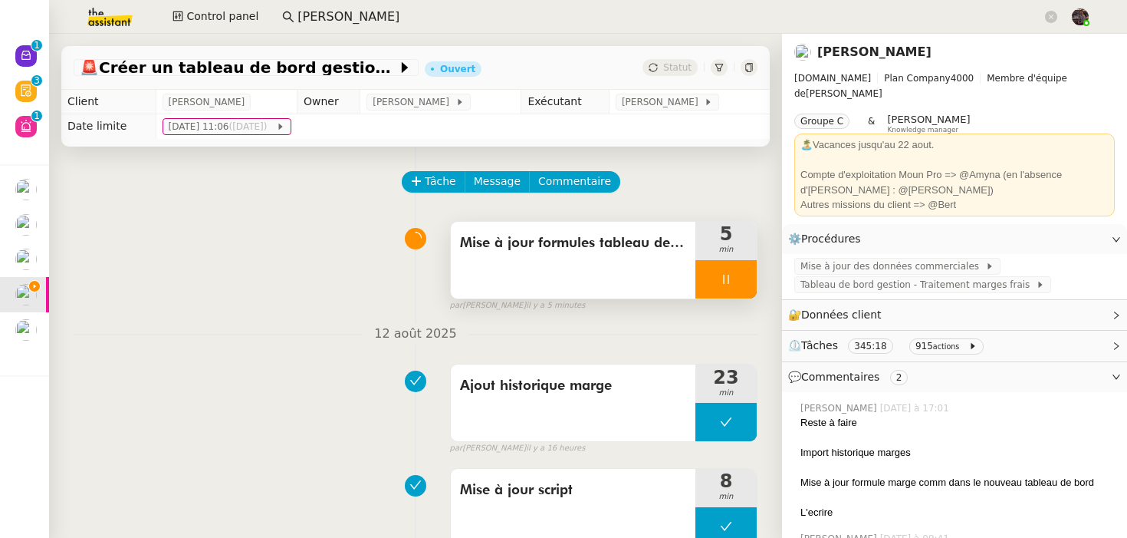
click at [741, 283] on div at bounding box center [726, 279] width 61 height 38
click at [729, 283] on button at bounding box center [741, 279] width 31 height 38
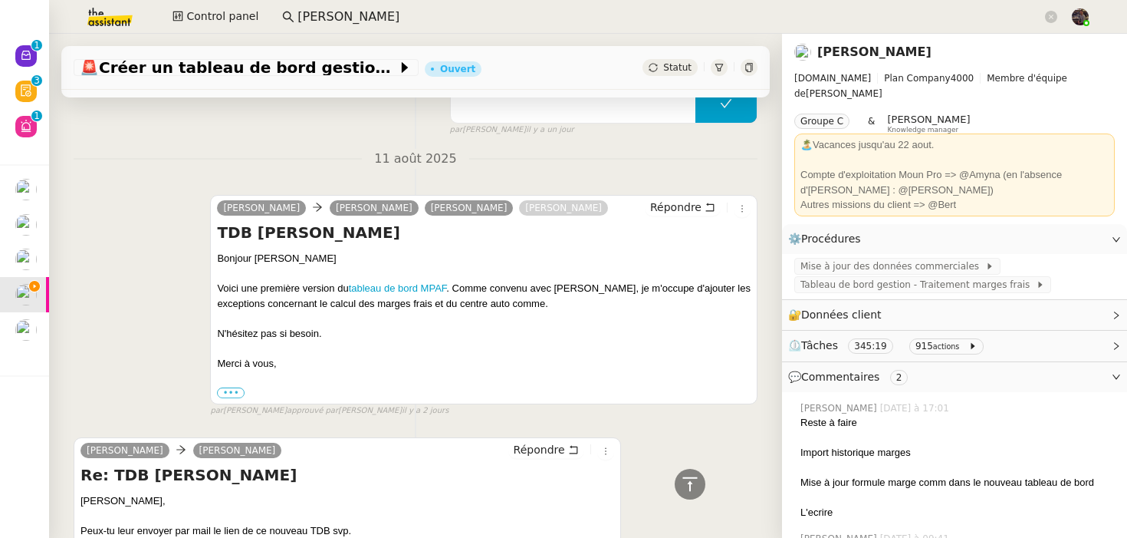
scroll to position [818, 0]
click at [689, 214] on span "Répondre" at bounding box center [675, 207] width 51 height 15
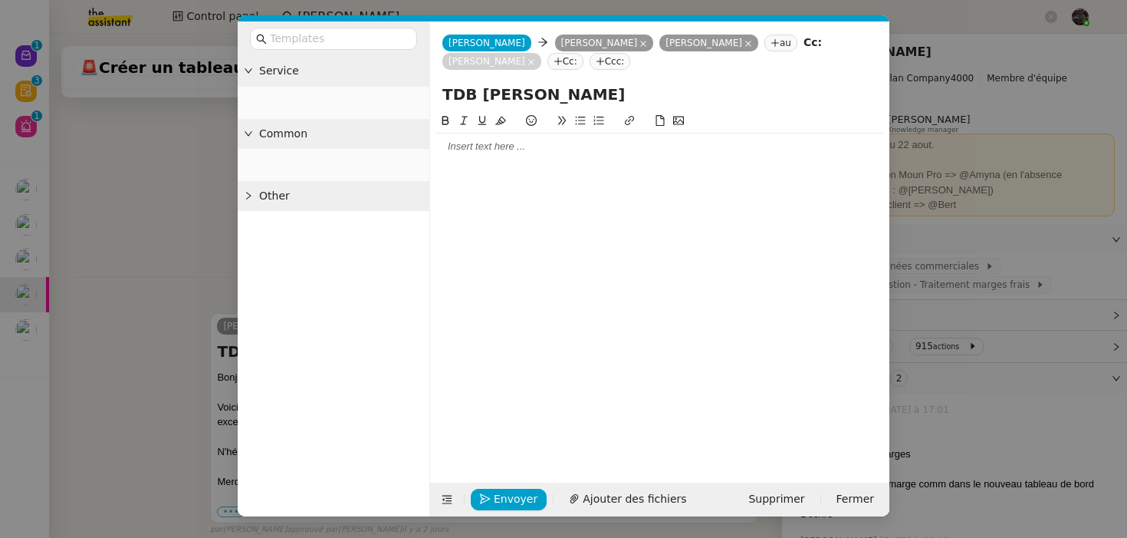
scroll to position [935, 0]
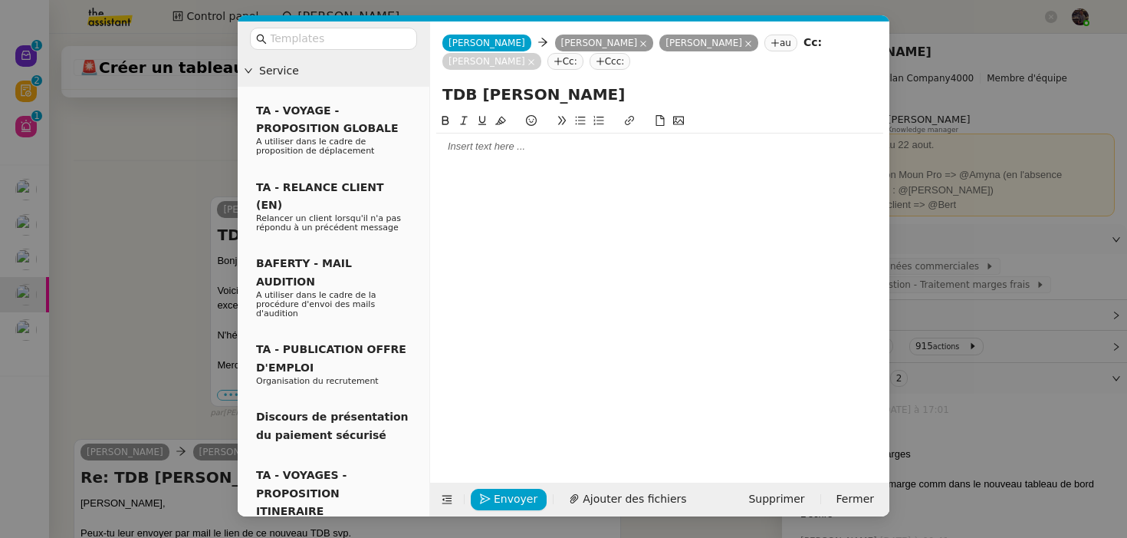
click at [529, 166] on div at bounding box center [659, 285] width 447 height 347
click at [512, 153] on div at bounding box center [659, 147] width 447 height 14
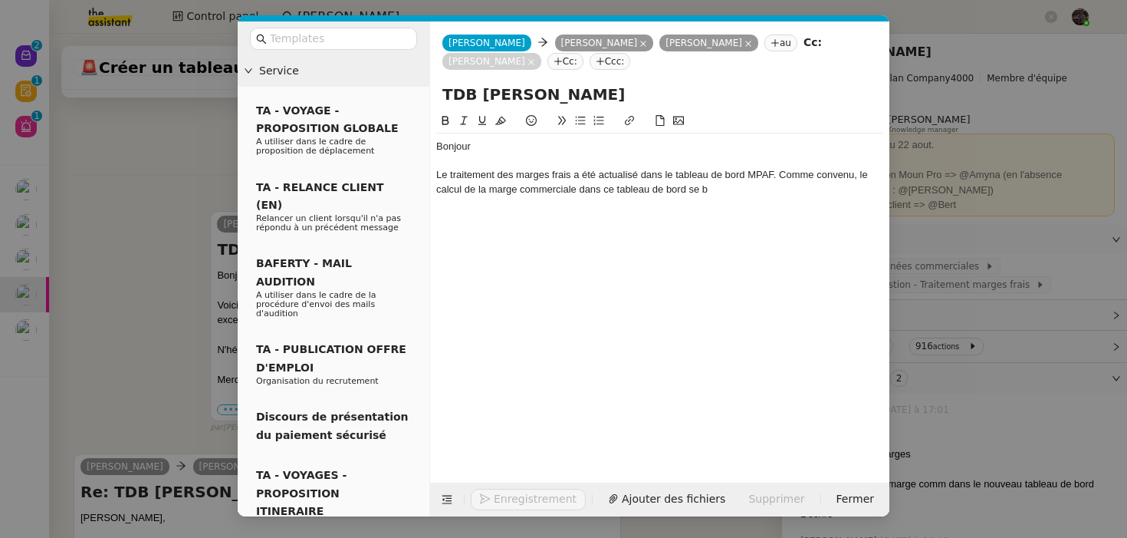
scroll to position [995, 0]
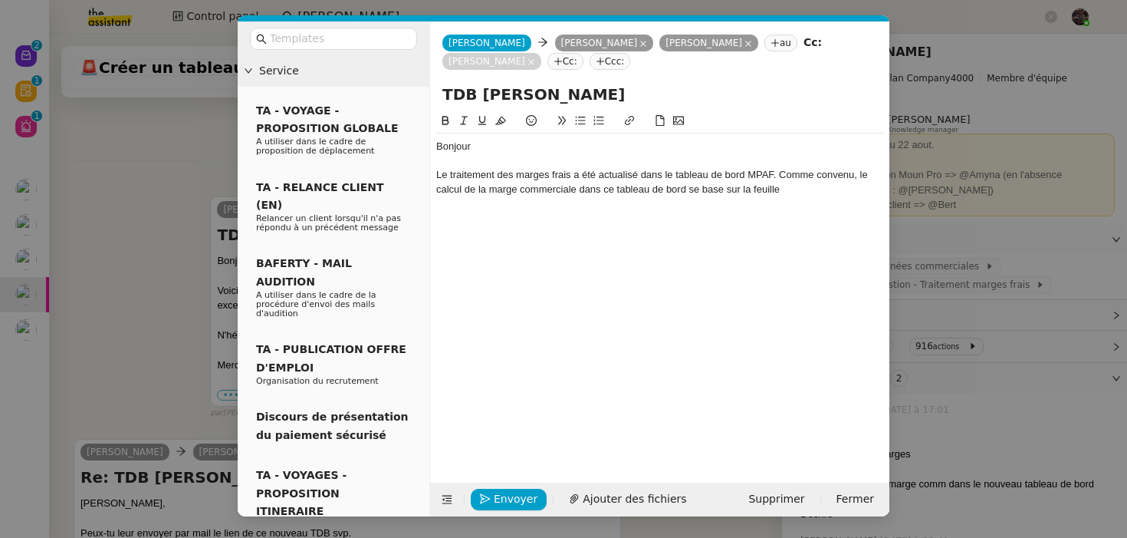
click at [99, 324] on nz-modal-container "Service TA - VOYAGE - PROPOSITION GLOBALE A utiliser dans le cadre de propositi…" at bounding box center [563, 269] width 1127 height 538
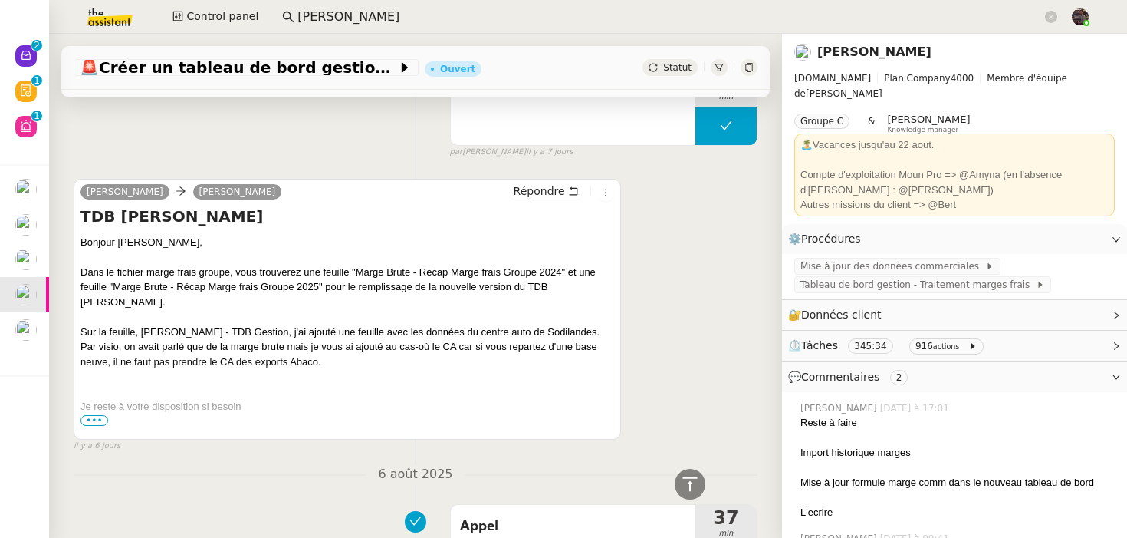
scroll to position [4103, 0]
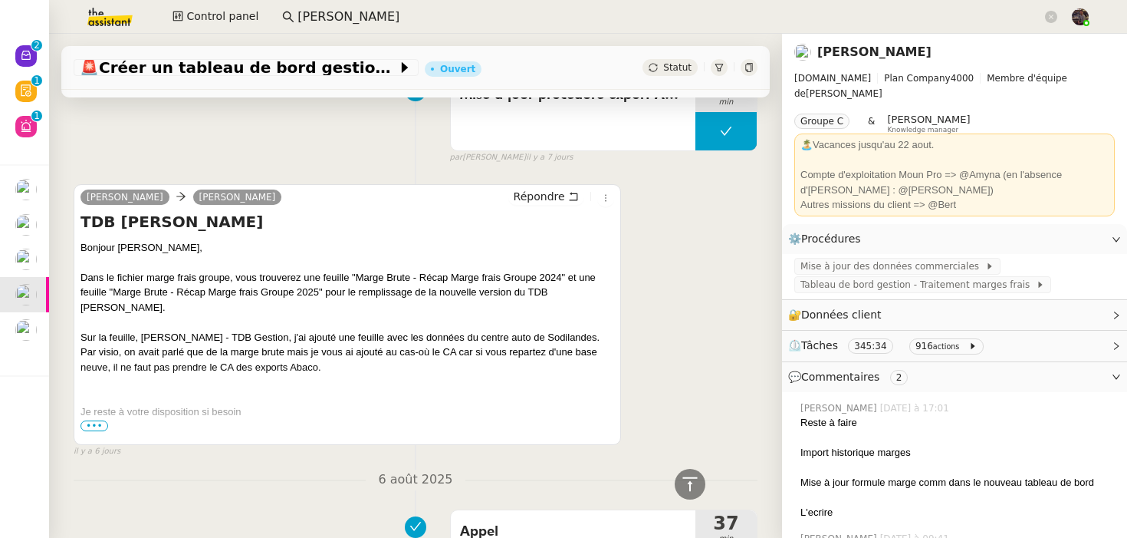
click at [366, 393] on div "Dans le fichier marge frais groupe, vous trouverez une feuille "Marge Brute - R…" at bounding box center [348, 345] width 534 height 150
click at [120, 287] on div "Dans le fichier marge frais groupe, vous trouverez une feuille "Marge Brute - R…" at bounding box center [348, 345] width 534 height 150
drag, startPoint x: 120, startPoint y: 287, endPoint x: 153, endPoint y: 287, distance: 33.0
click at [153, 287] on div "Dans le fichier marge frais groupe, vous trouverez une feuille "Marge Brute - R…" at bounding box center [348, 345] width 534 height 150
copy div "[PERSON_NAME]"
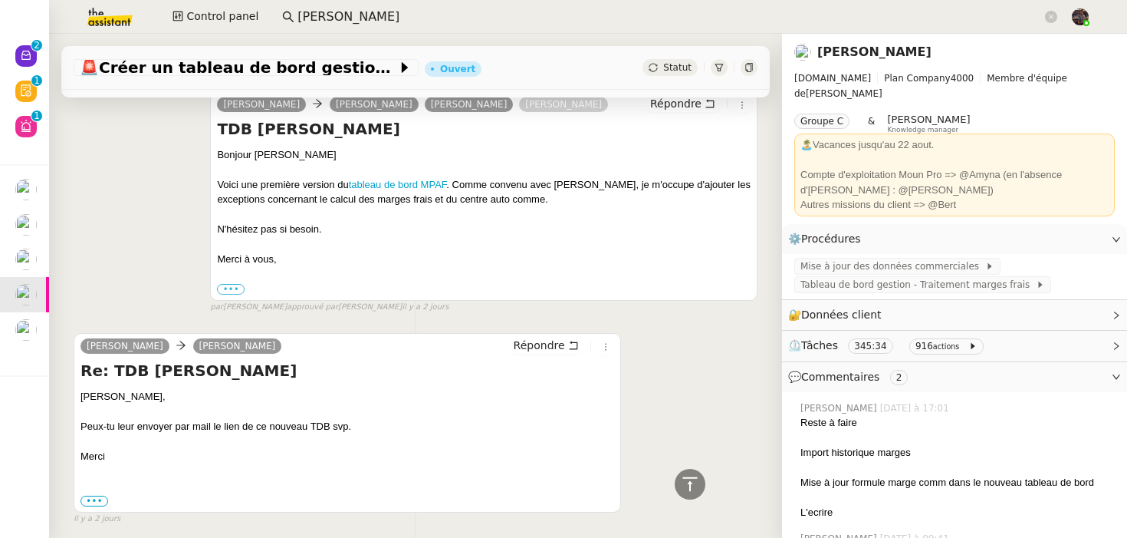
scroll to position [0, 0]
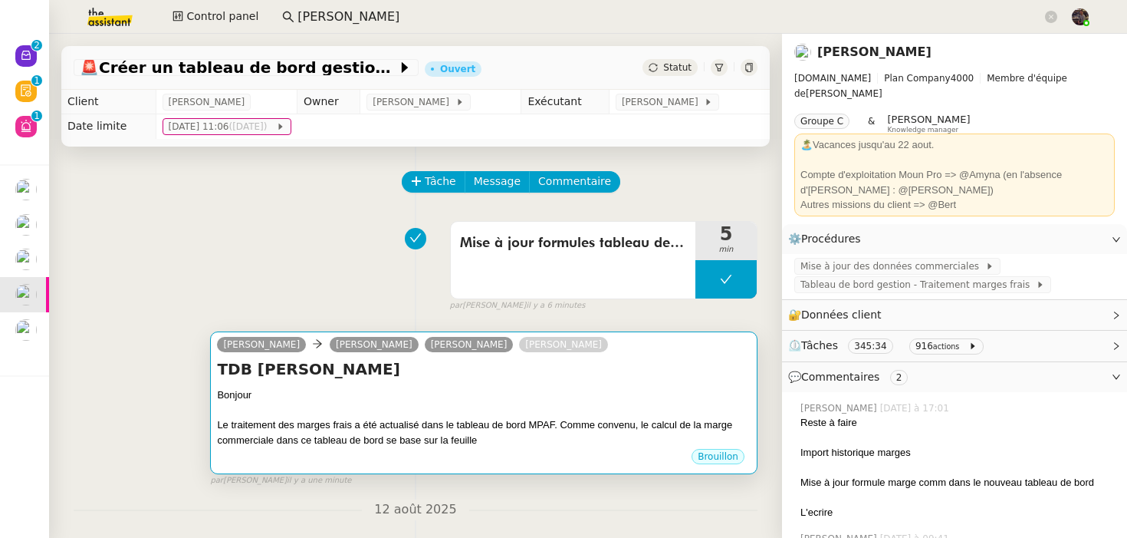
click at [428, 407] on div at bounding box center [484, 410] width 534 height 15
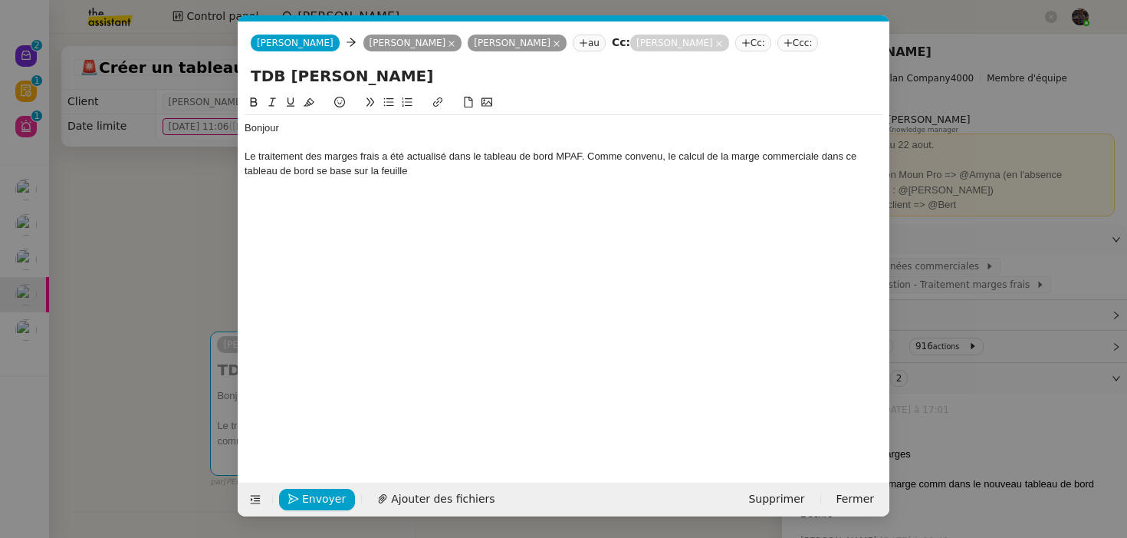
scroll to position [0, 32]
click at [456, 169] on div "Le traitement des marges frais a été actualisé dans le tableau de bord MPAF. Co…" at bounding box center [564, 164] width 639 height 28
paste div
click at [414, 170] on div "Le traitement des marges frais a été actualisé dans le tableau de bord MPAF. Co…" at bounding box center [564, 164] width 639 height 28
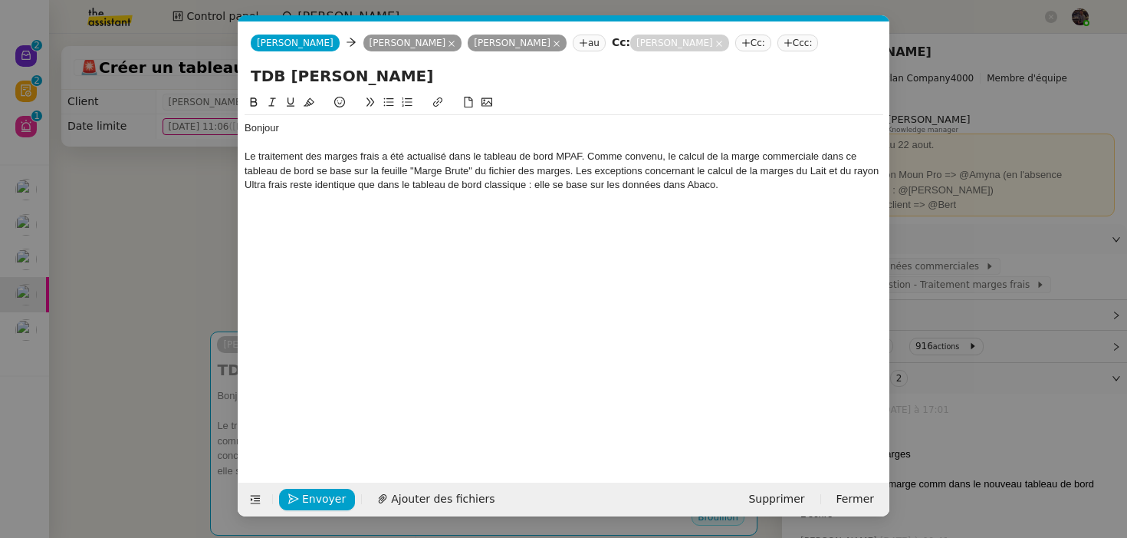
click at [680, 191] on div "Le traitement des marges frais a été actualisé dans le tableau de bord MPAF. Co…" at bounding box center [564, 171] width 639 height 42
click at [388, 215] on div "Je vous tiens informé quand le centre Auto est" at bounding box center [564, 213] width 639 height 14
click at [372, 215] on div "Je vous tiens informé quand le centre Auto est" at bounding box center [564, 213] width 639 height 14
drag, startPoint x: 372, startPoint y: 215, endPoint x: 506, endPoint y: 215, distance: 134.2
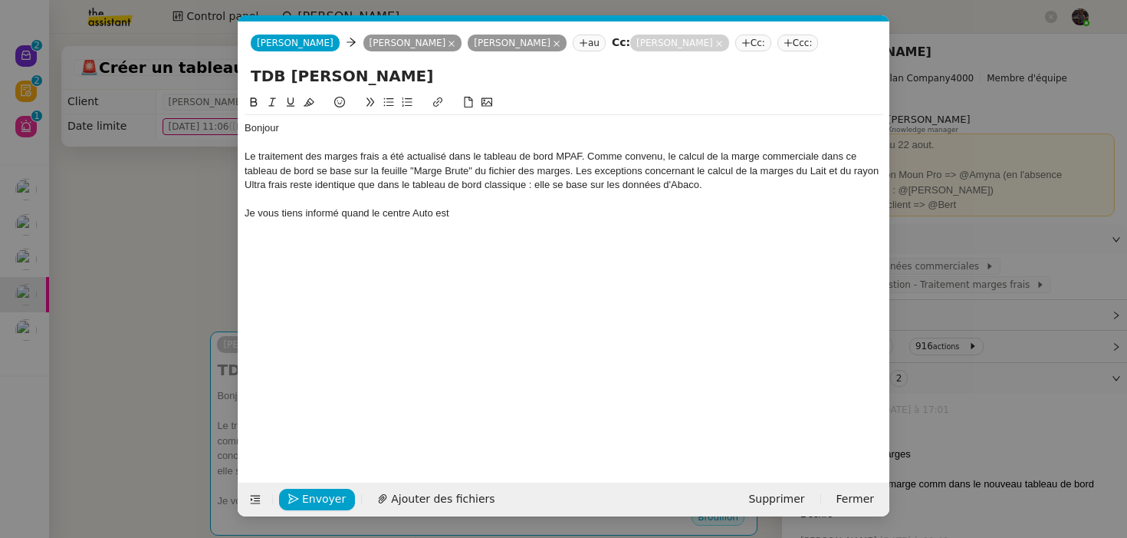
click at [505, 218] on div "Je vous tiens informé quand le centre Auto est" at bounding box center [564, 213] width 639 height 14
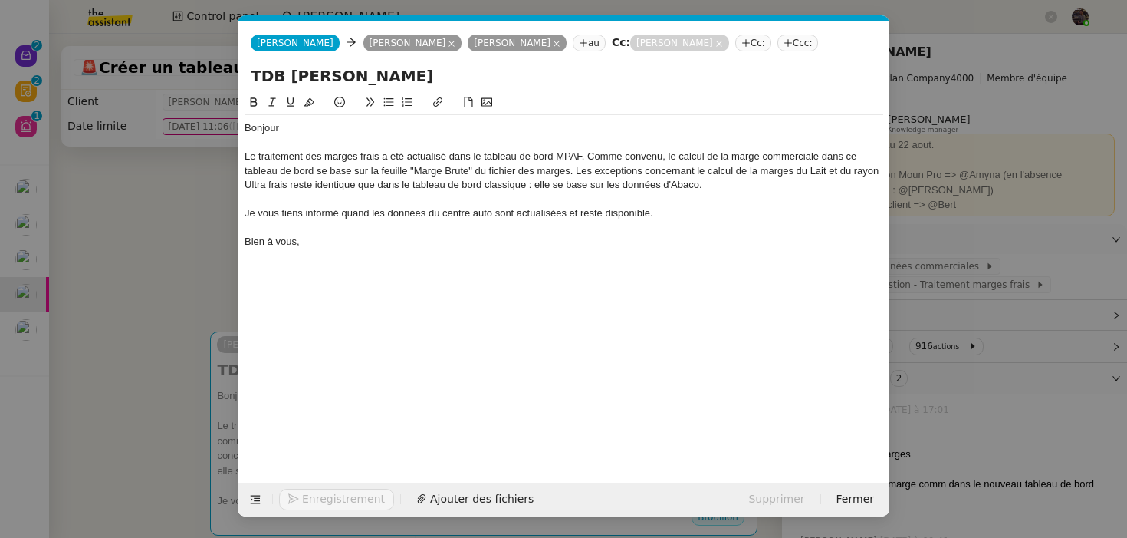
click at [150, 338] on nz-modal-container "Service TA - VOYAGE - PROPOSITION GLOBALE A utiliser dans le cadre de propositi…" at bounding box center [563, 269] width 1127 height 538
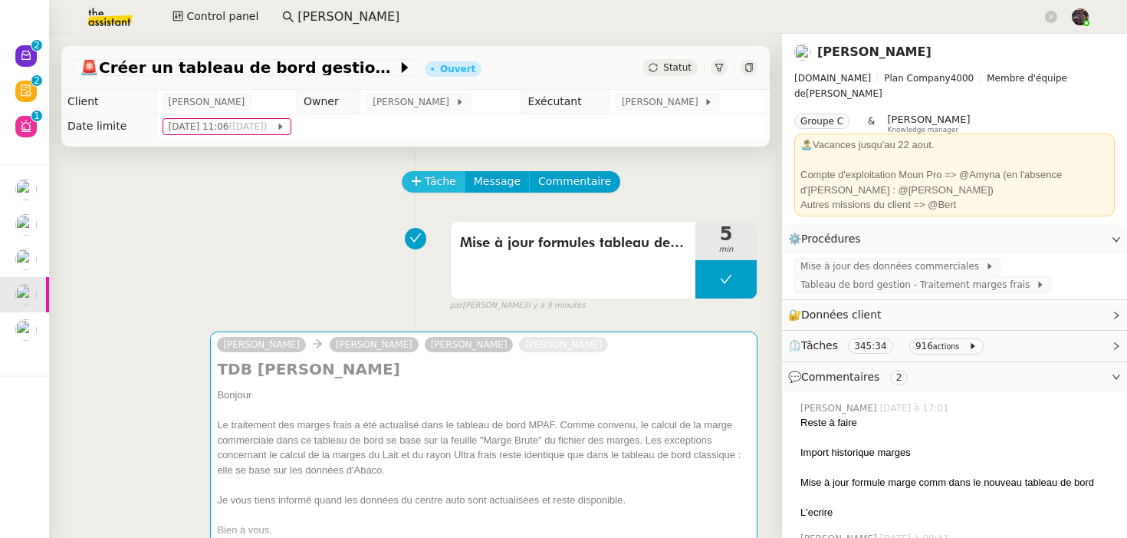
click at [441, 187] on span "Tâche" at bounding box center [440, 182] width 31 height 18
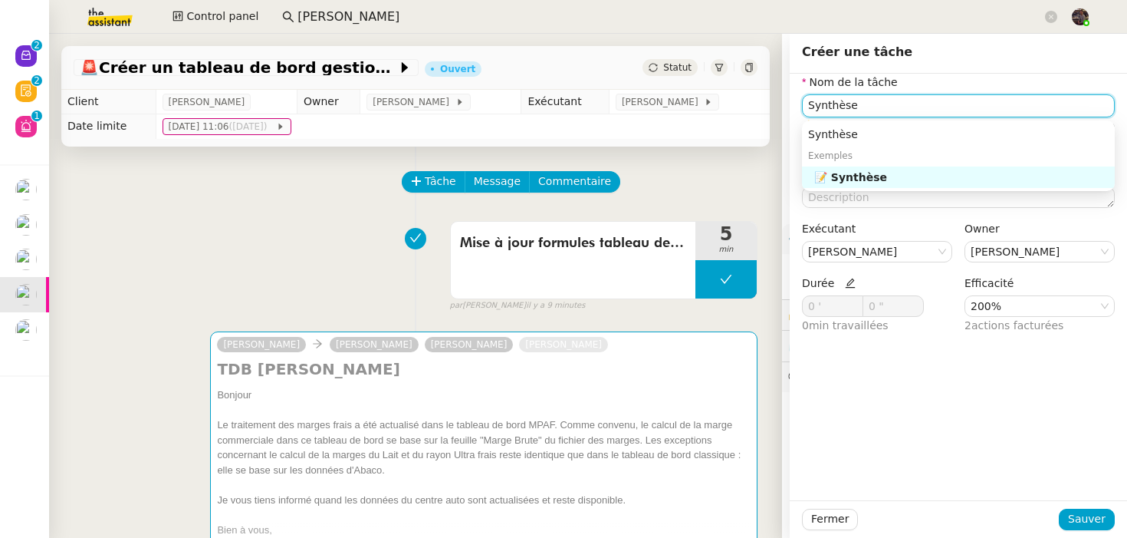
click at [855, 184] on nz-auto-option "📝 Synthèse" at bounding box center [958, 176] width 313 height 21
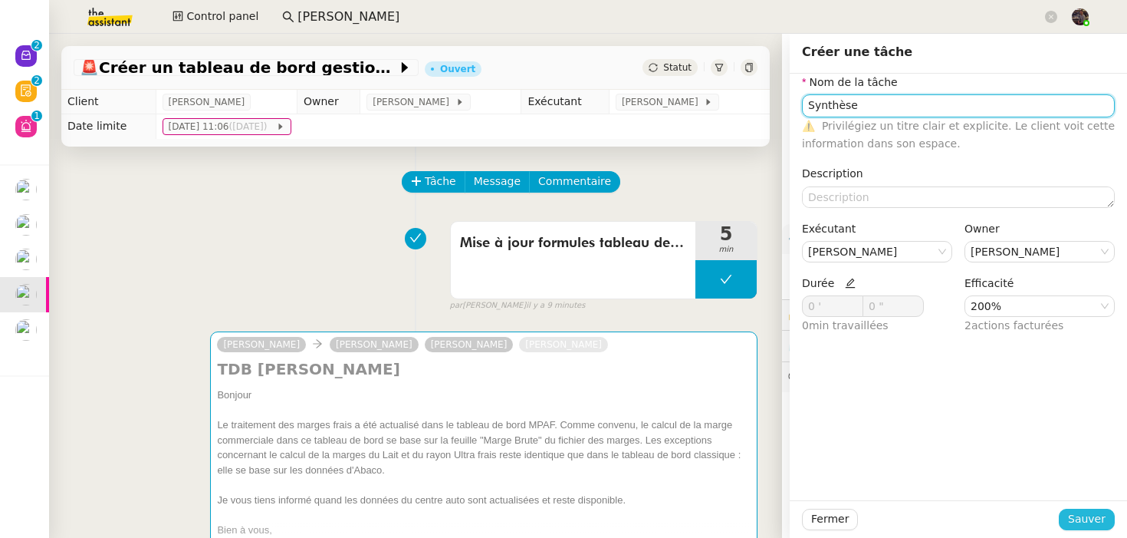
type input "Synthèse"
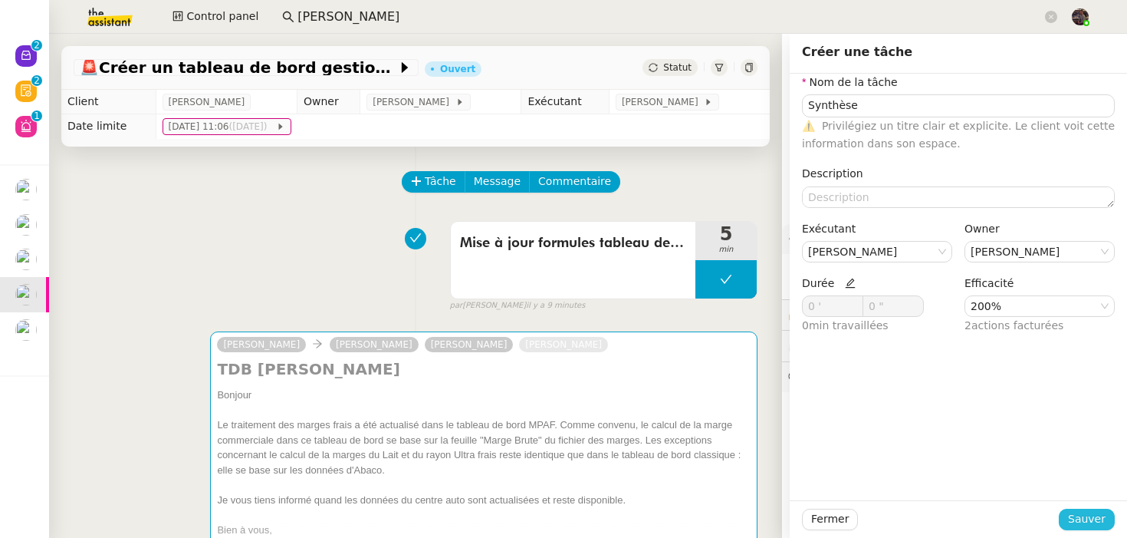
click at [1085, 519] on span "Sauver" at bounding box center [1087, 519] width 38 height 18
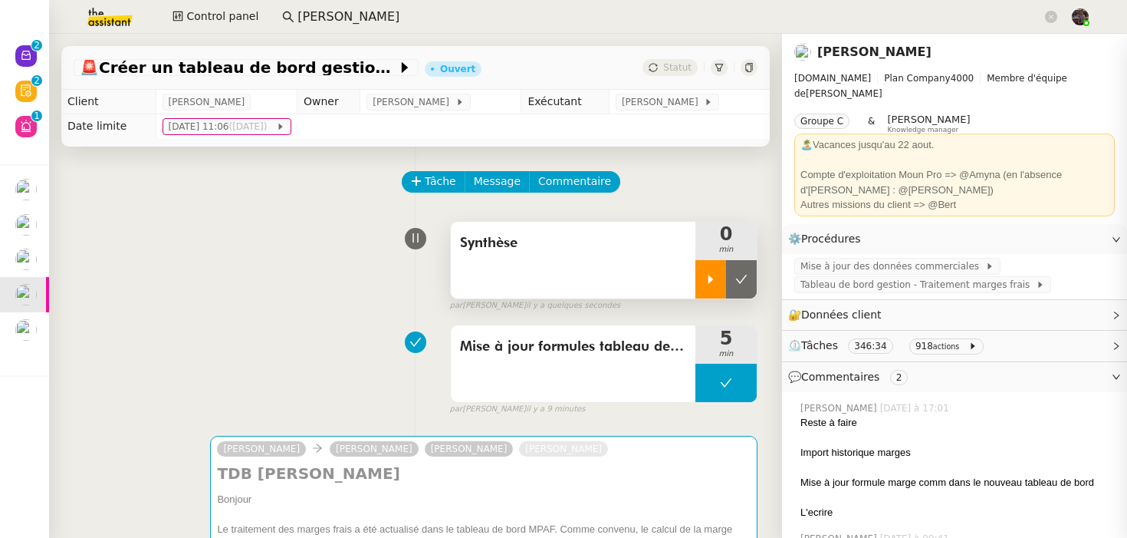
click at [709, 269] on div at bounding box center [711, 279] width 31 height 38
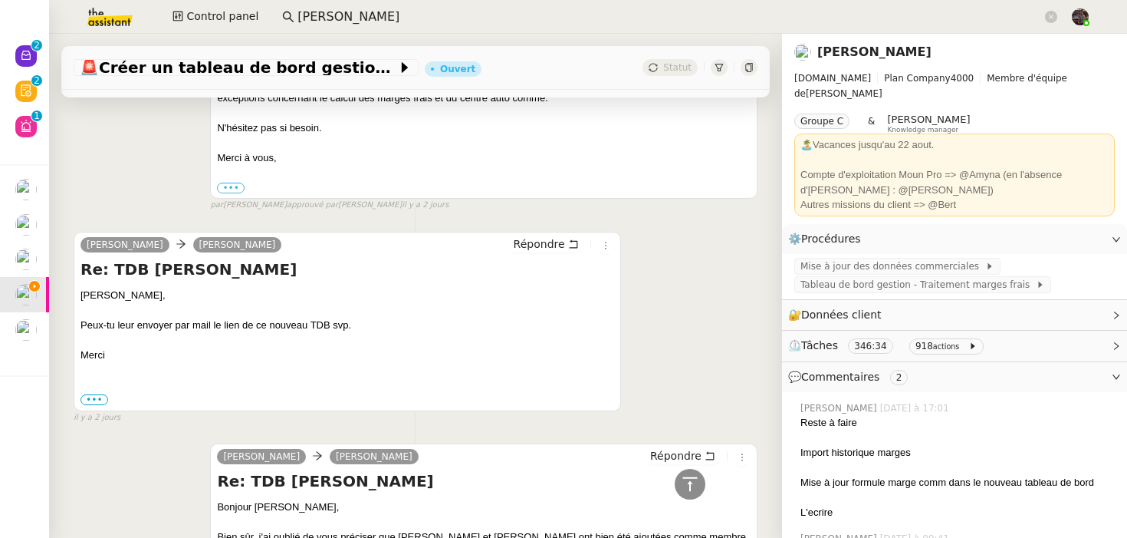
scroll to position [1289, 0]
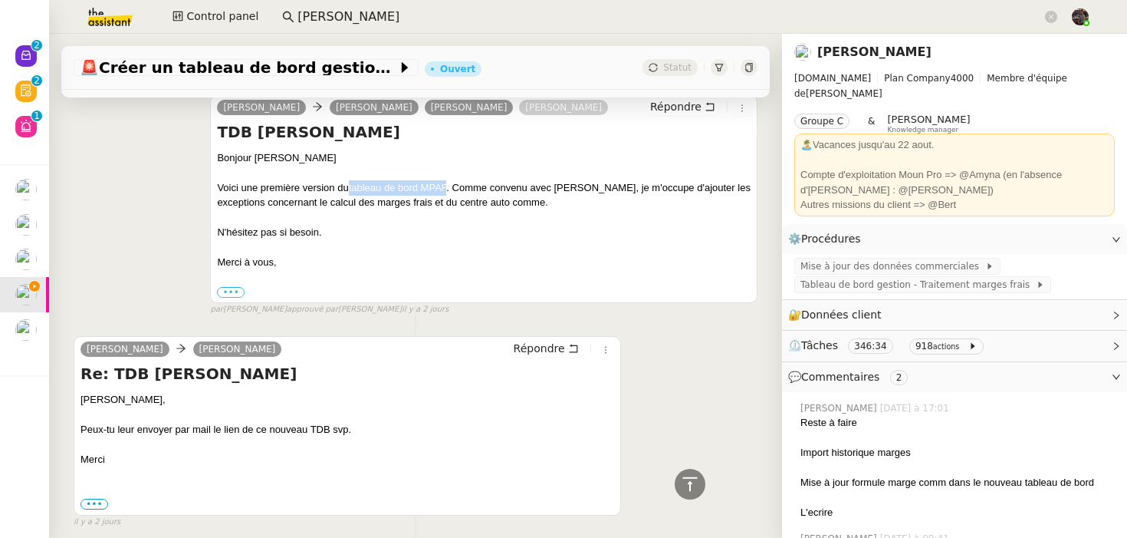
drag, startPoint x: 450, startPoint y: 186, endPoint x: 350, endPoint y: 187, distance: 100.5
click at [350, 187] on div "Voici une première version du tableau de bord MPAF . Comme convenu avec [PERSON…" at bounding box center [484, 195] width 534 height 30
copy link "tableau de bord MPAF"
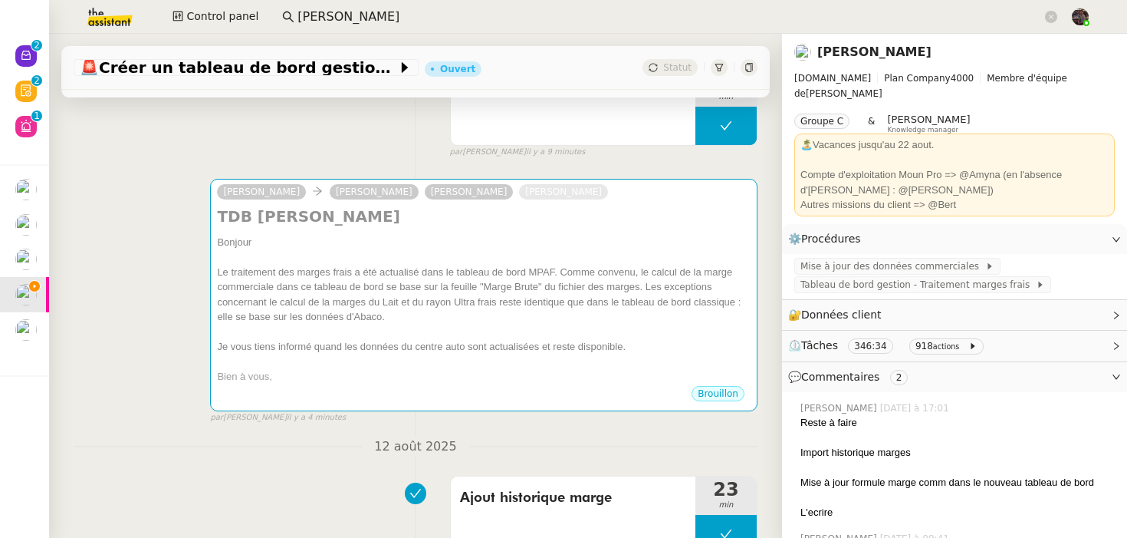
scroll to position [0, 0]
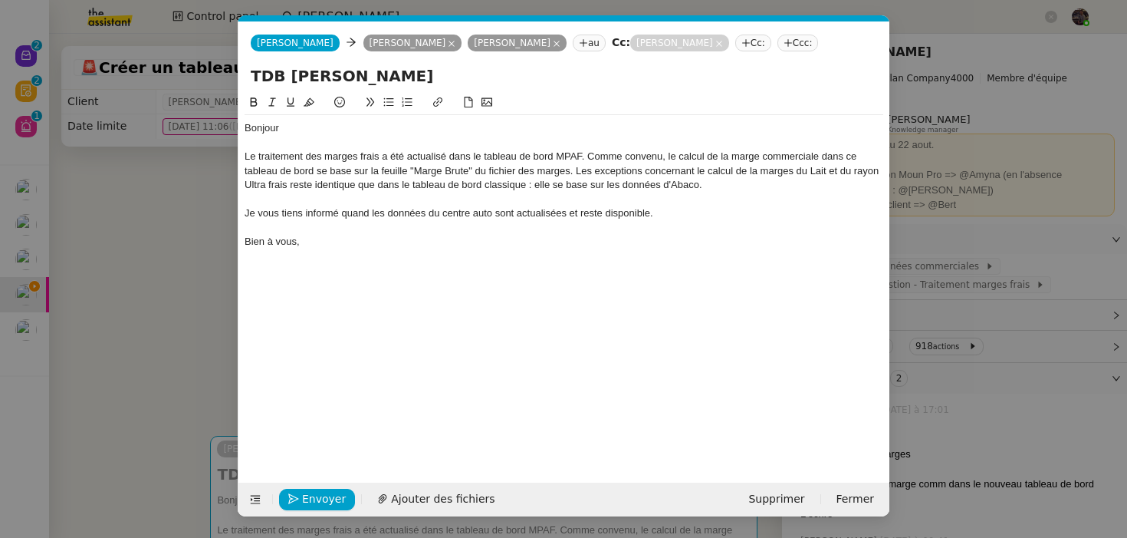
scroll to position [0, 32]
click at [493, 154] on div "Le traitement des marges frais a été actualisé dans le tableau de bord MPAF. Co…" at bounding box center [564, 171] width 639 height 42
drag, startPoint x: 493, startPoint y: 154, endPoint x: 578, endPoint y: 154, distance: 85.1
click at [578, 154] on div "Le traitement des marges frais a été actualisé dans le tableau de bord MPAF. Co…" at bounding box center [564, 171] width 639 height 42
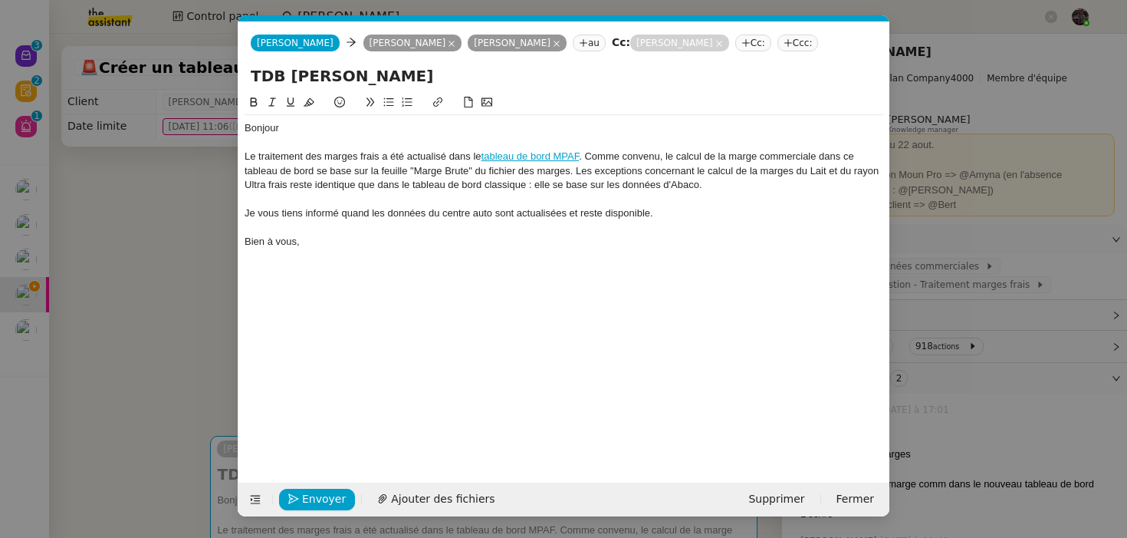
click at [554, 228] on div at bounding box center [564, 228] width 639 height 14
click at [151, 188] on nz-modal-container "Service TA - VOYAGE - PROPOSITION GLOBALE A utiliser dans le cadre de propositi…" at bounding box center [563, 269] width 1127 height 538
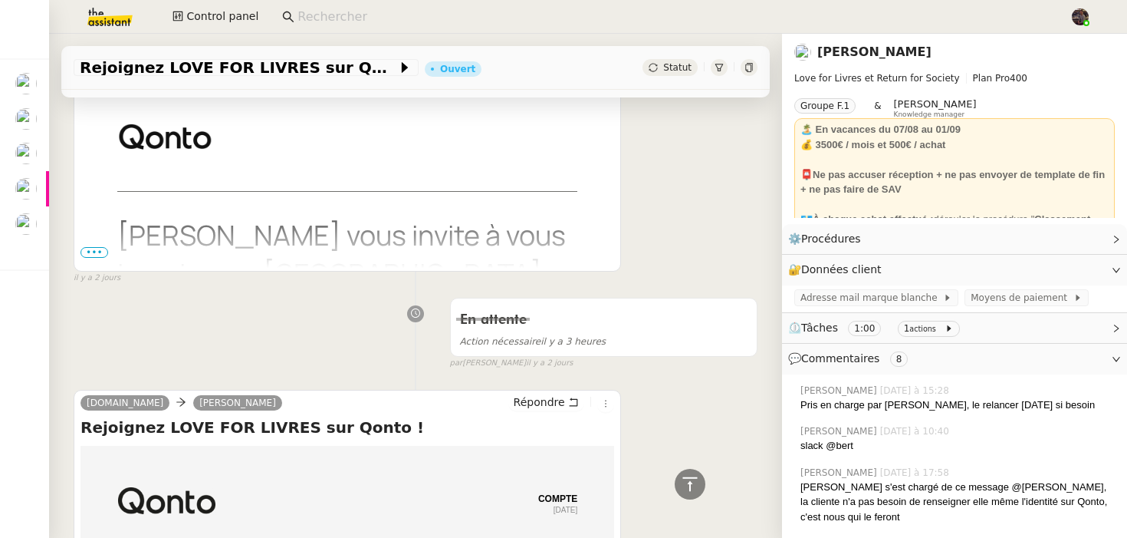
scroll to position [1107, 0]
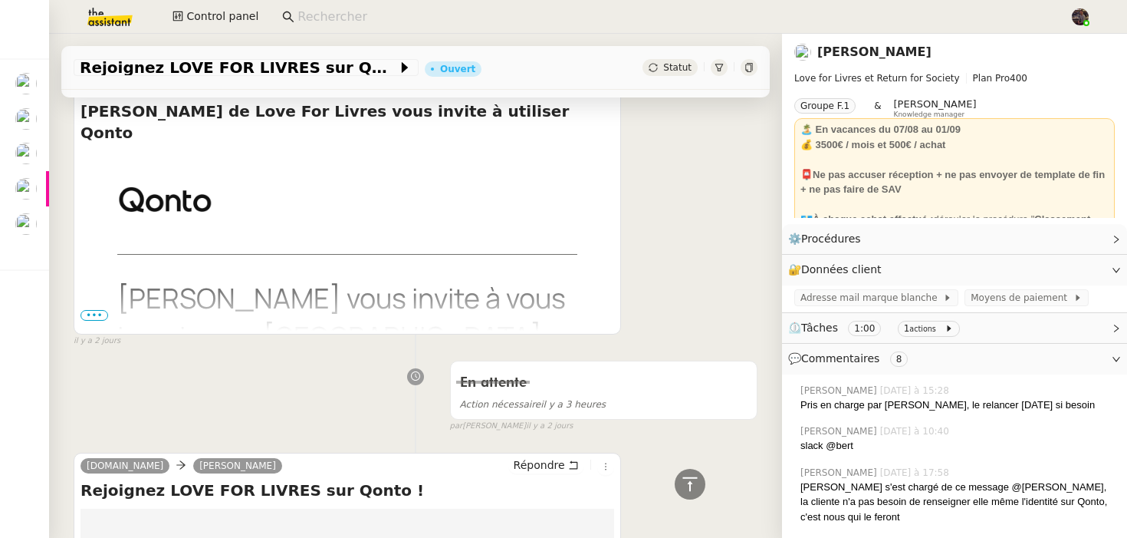
click at [103, 310] on span "•••" at bounding box center [95, 315] width 28 height 11
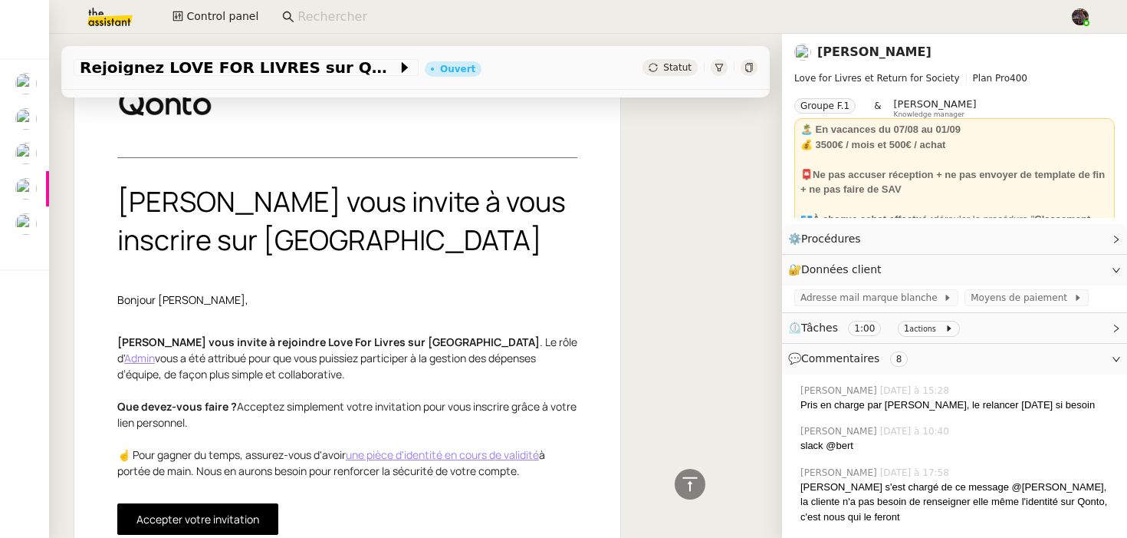
scroll to position [1367, 0]
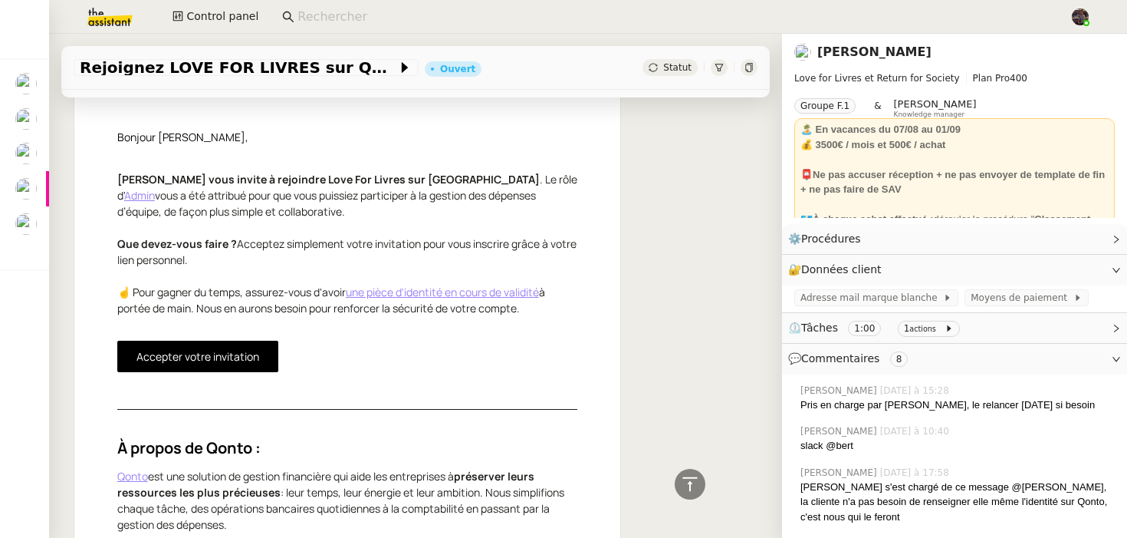
click at [183, 349] on link "Accepter votre invitation" at bounding box center [198, 356] width 123 height 15
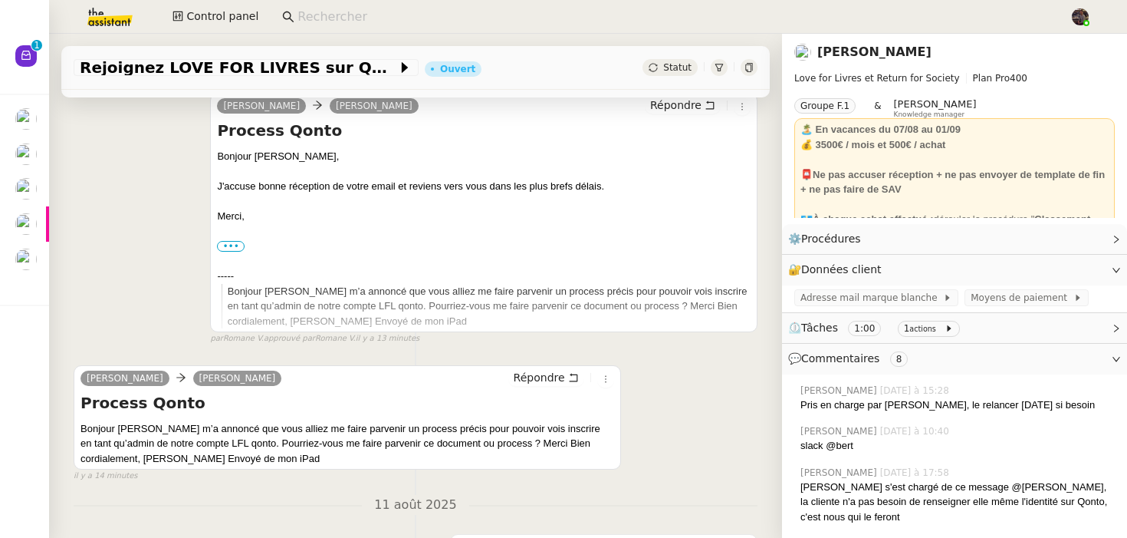
scroll to position [0, 0]
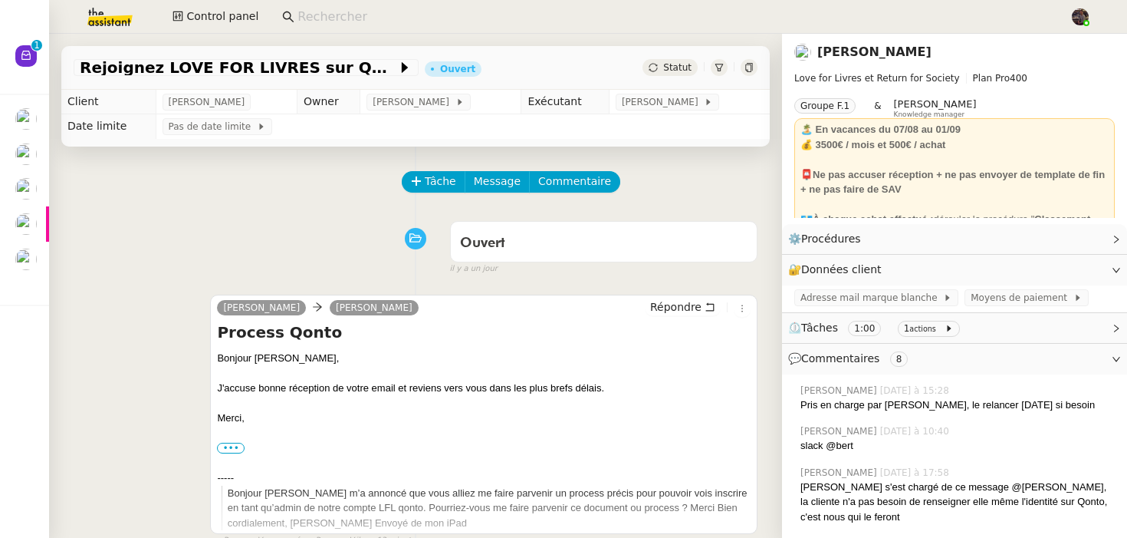
click at [321, 296] on div "Olivia Céline MAS Répondre Process Qonto Bonjour Céline, J'accuse bonne récepti…" at bounding box center [484, 413] width 548 height 239
click at [330, 308] on link "Céline MAS" at bounding box center [374, 308] width 89 height 14
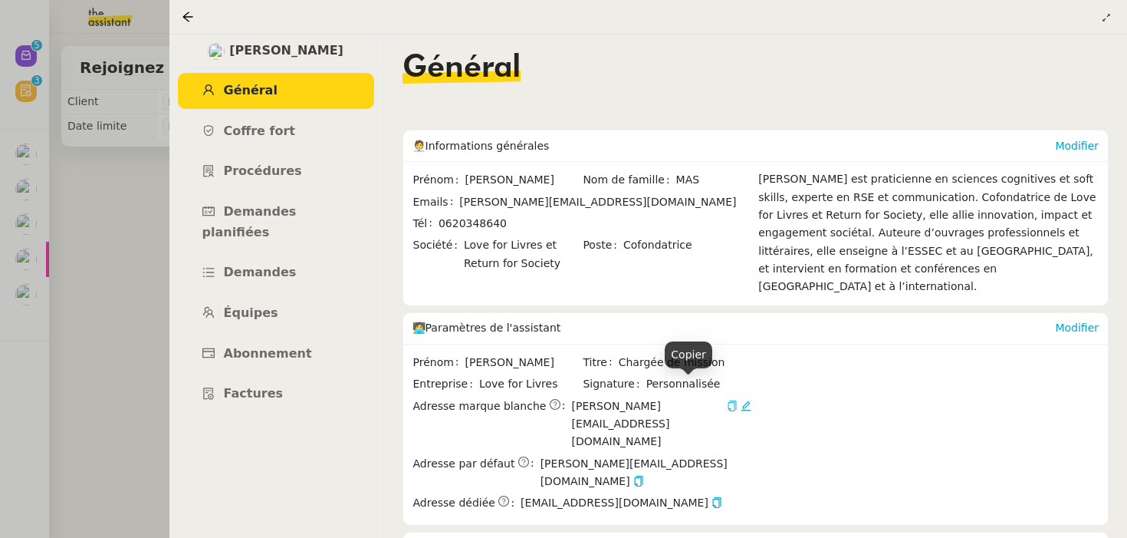
click at [727, 400] on icon "button" at bounding box center [732, 405] width 11 height 11
click at [51, 241] on div at bounding box center [563, 269] width 1127 height 538
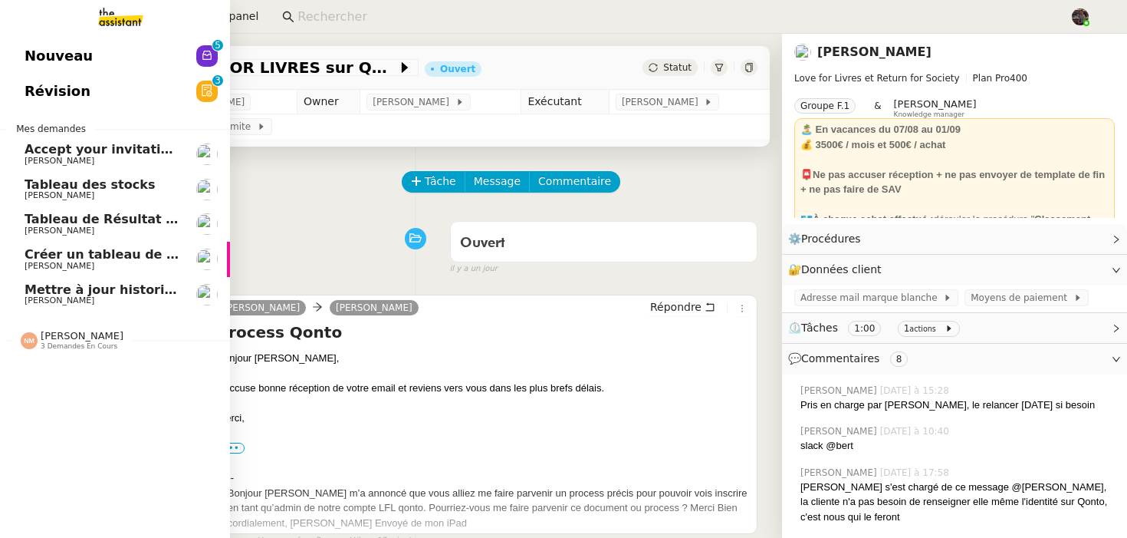
click at [41, 48] on span "Nouveau" at bounding box center [59, 55] width 68 height 23
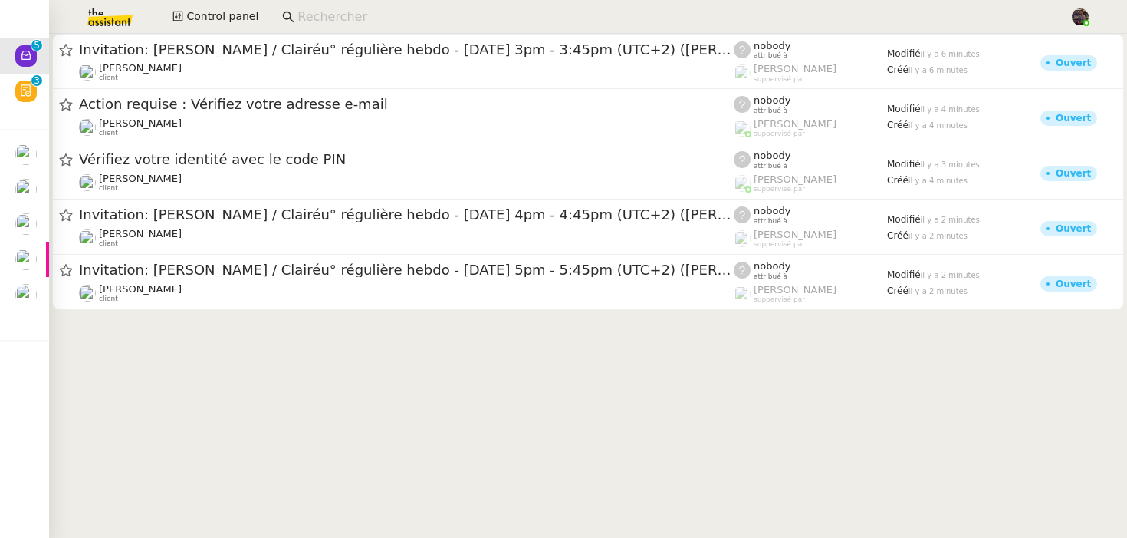
click at [387, 313] on div at bounding box center [588, 179] width 1078 height 291
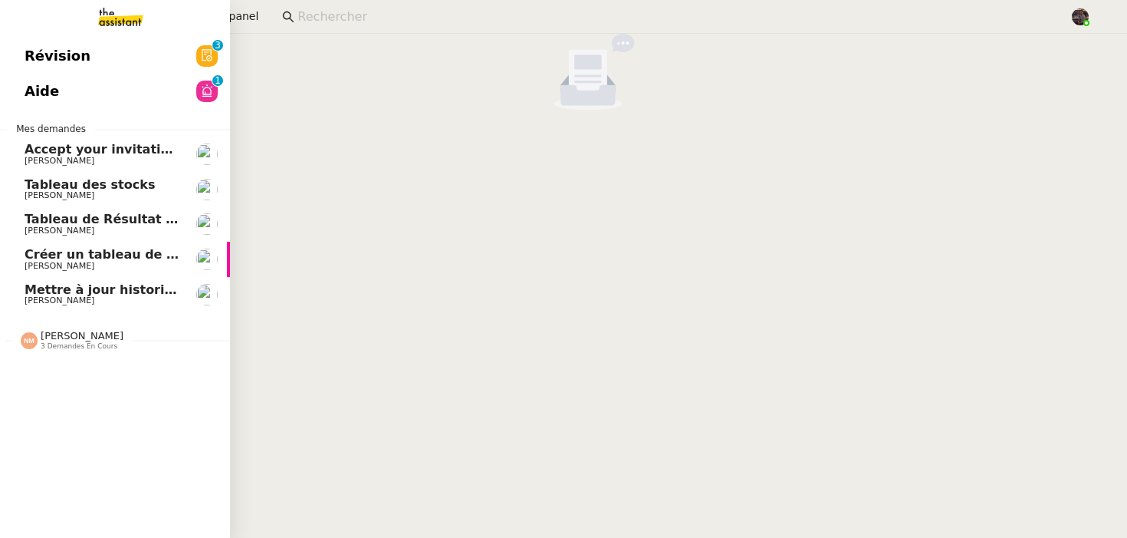
click at [45, 41] on link "Révision 0 1 2 3 4 5 6 7 8 9" at bounding box center [115, 55] width 230 height 35
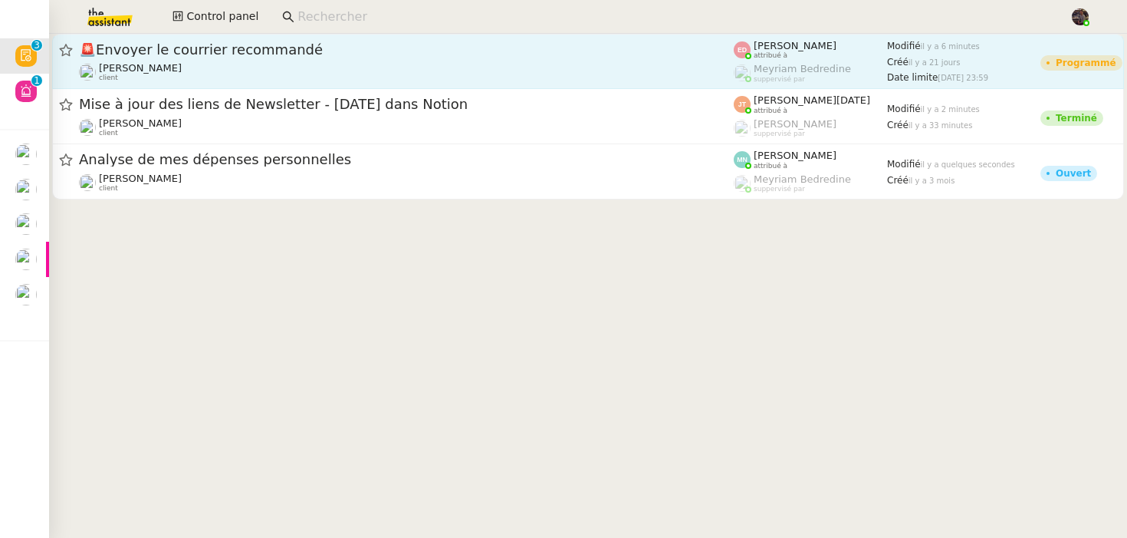
click at [419, 53] on span "🚨 Envoyer le courrier recommandé" at bounding box center [406, 50] width 655 height 14
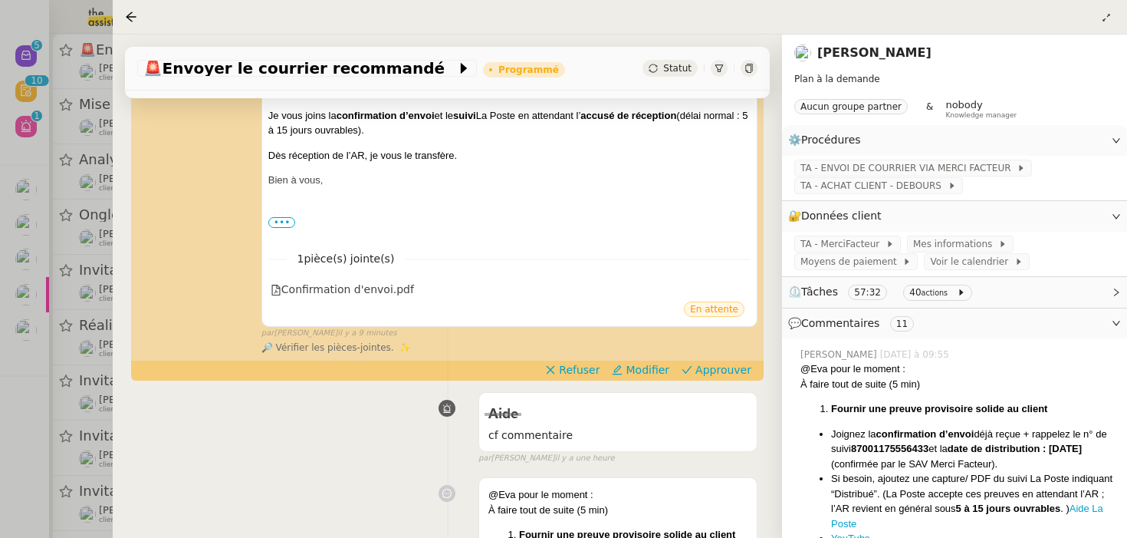
scroll to position [332, 0]
click at [78, 302] on div at bounding box center [563, 269] width 1127 height 538
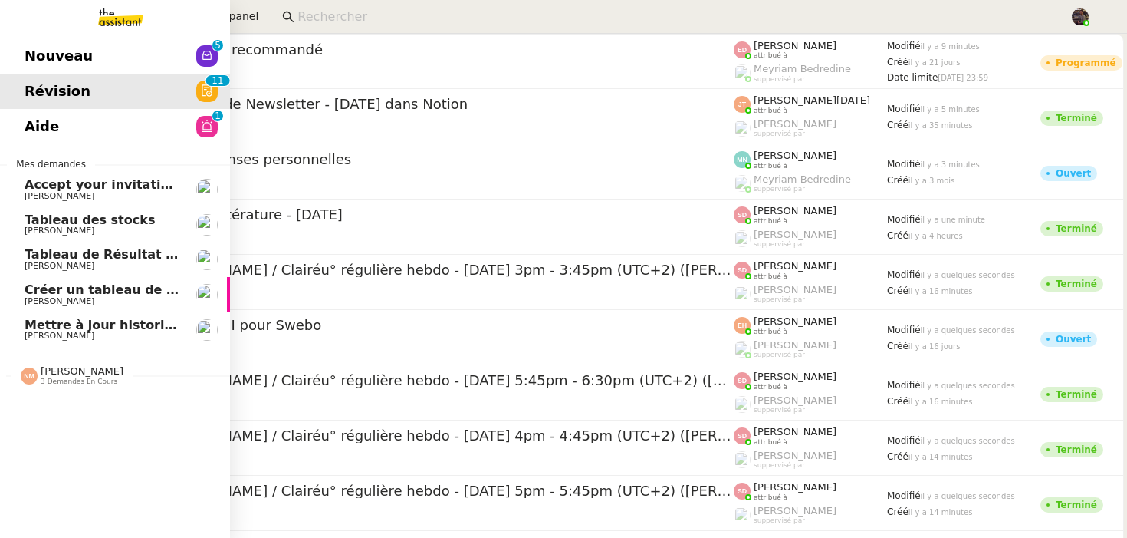
click at [39, 46] on link "Nouveau 0 1 2 3 4 5 6 7 8 9" at bounding box center [115, 55] width 230 height 35
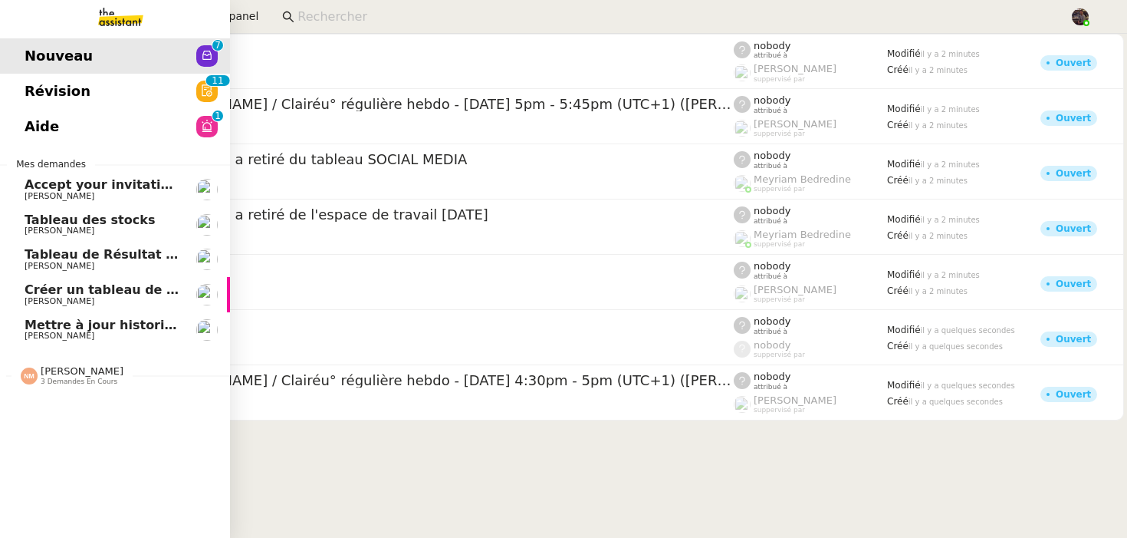
click at [123, 81] on link "Révision 0 1 2 3 4 5 6 7 8 9 0 1 2 3 4 5 6 7 8 9" at bounding box center [115, 91] width 230 height 35
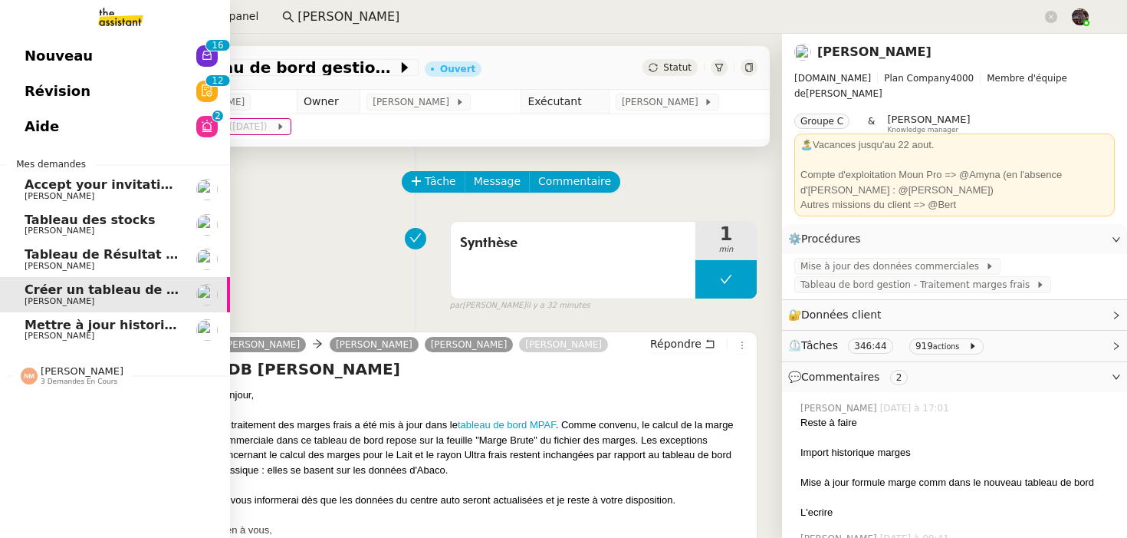
click at [44, 48] on span "Nouveau" at bounding box center [59, 55] width 68 height 23
